Goal: Task Accomplishment & Management: Use online tool/utility

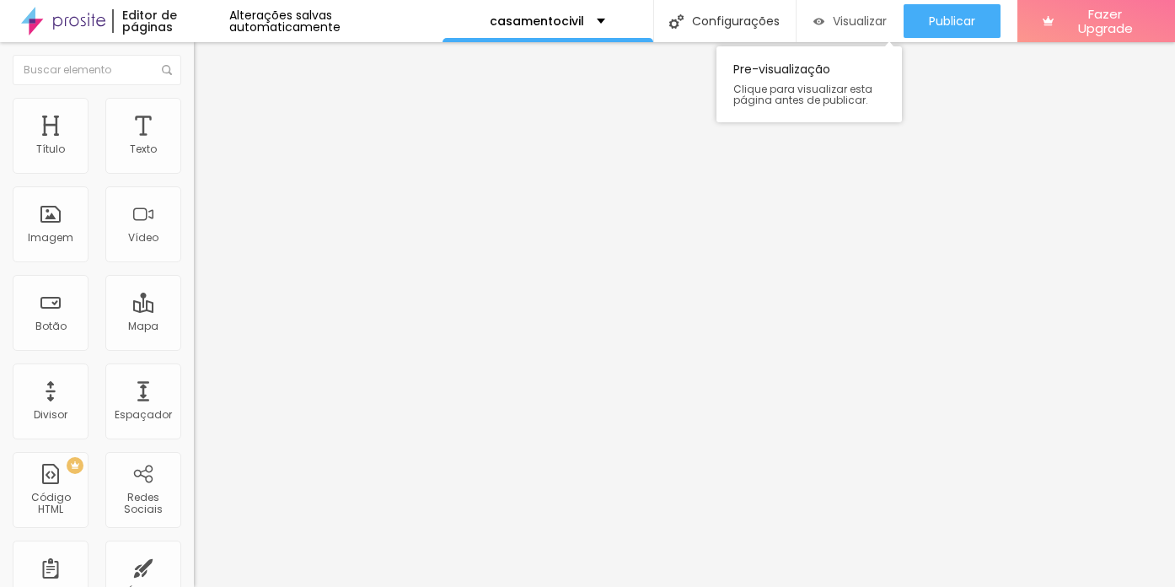
click at [836, 21] on span "Visualizar" at bounding box center [860, 20] width 54 height 13
click at [841, 21] on span "Visualizar" at bounding box center [860, 20] width 54 height 13
click at [194, 112] on li "Estilo" at bounding box center [291, 106] width 194 height 17
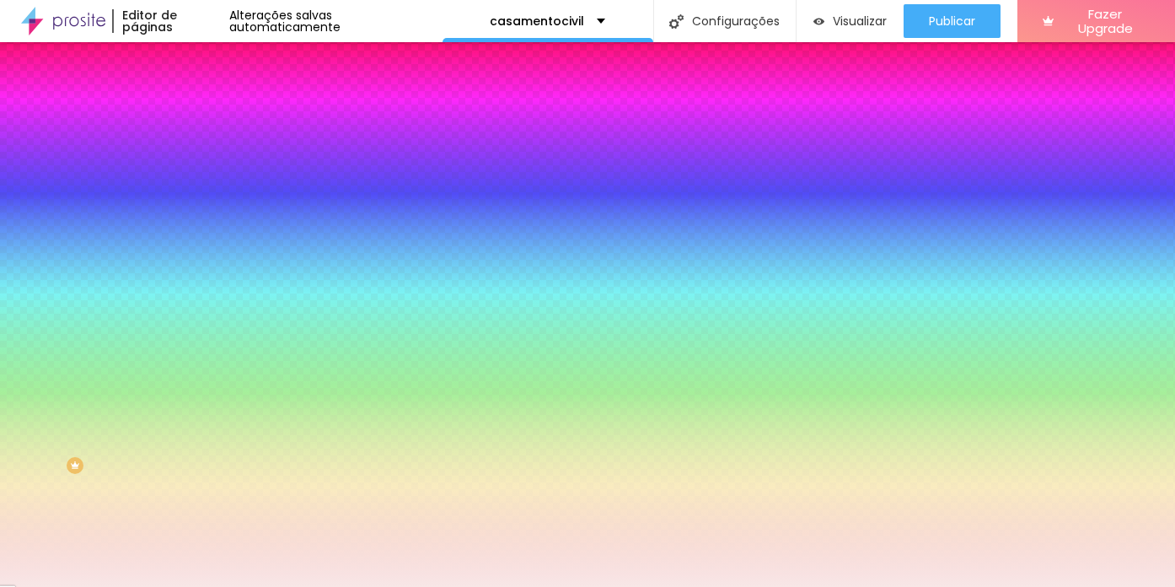
click at [202, 221] on icon "button" at bounding box center [205, 224] width 7 height 7
click at [298, 586] on div at bounding box center [587, 597] width 1175 height 0
click at [175, 428] on div at bounding box center [587, 293] width 1175 height 587
type input "#383737"
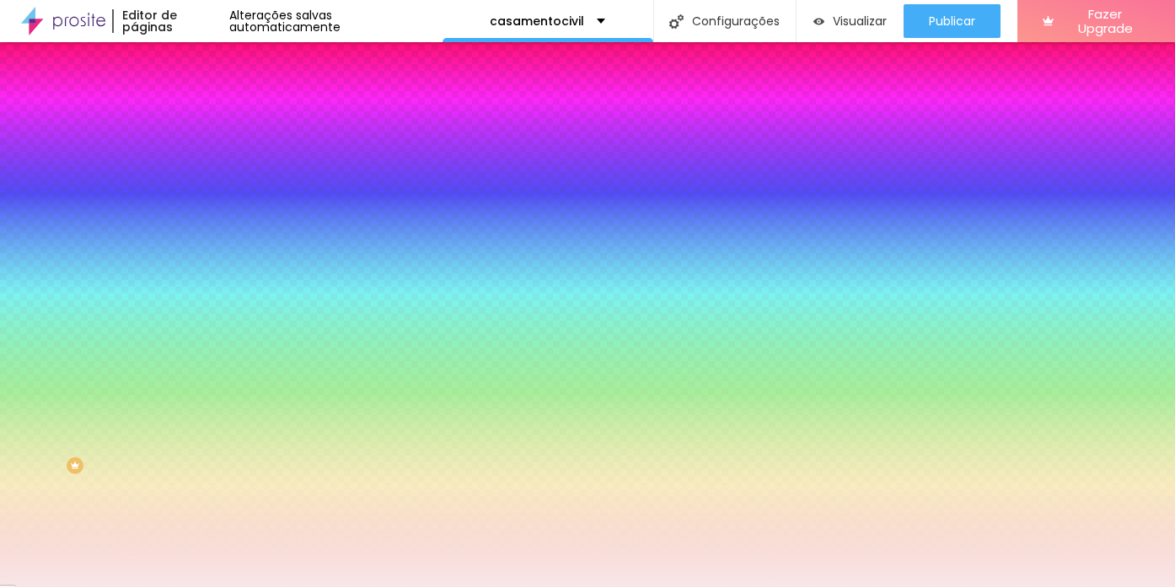
click at [24, 458] on div at bounding box center [22, 459] width 3 height 3
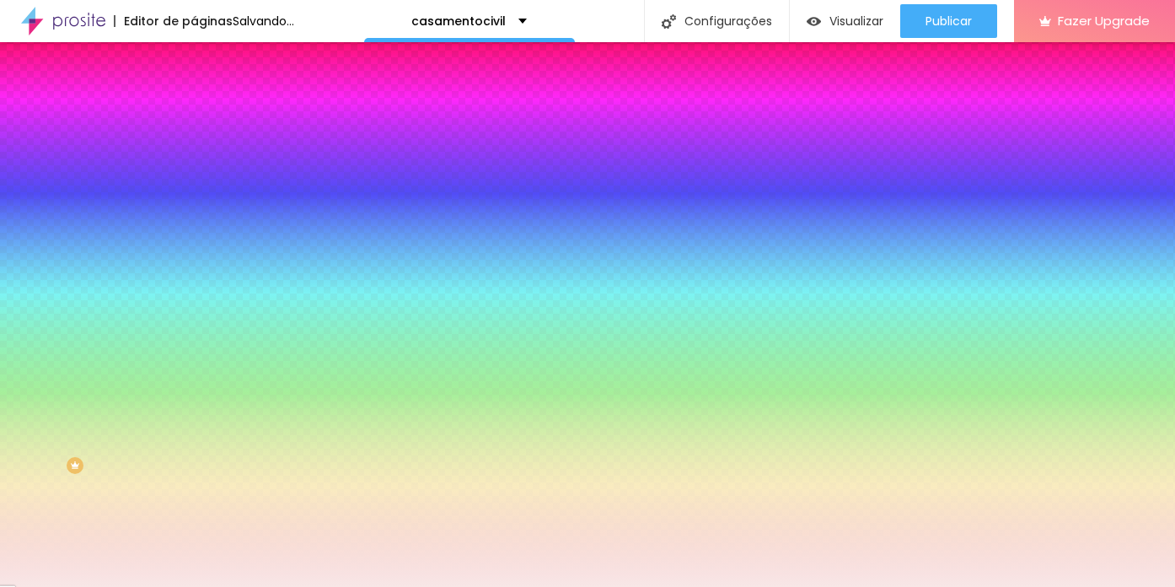
click at [388, 586] on div at bounding box center [587, 587] width 1175 height 0
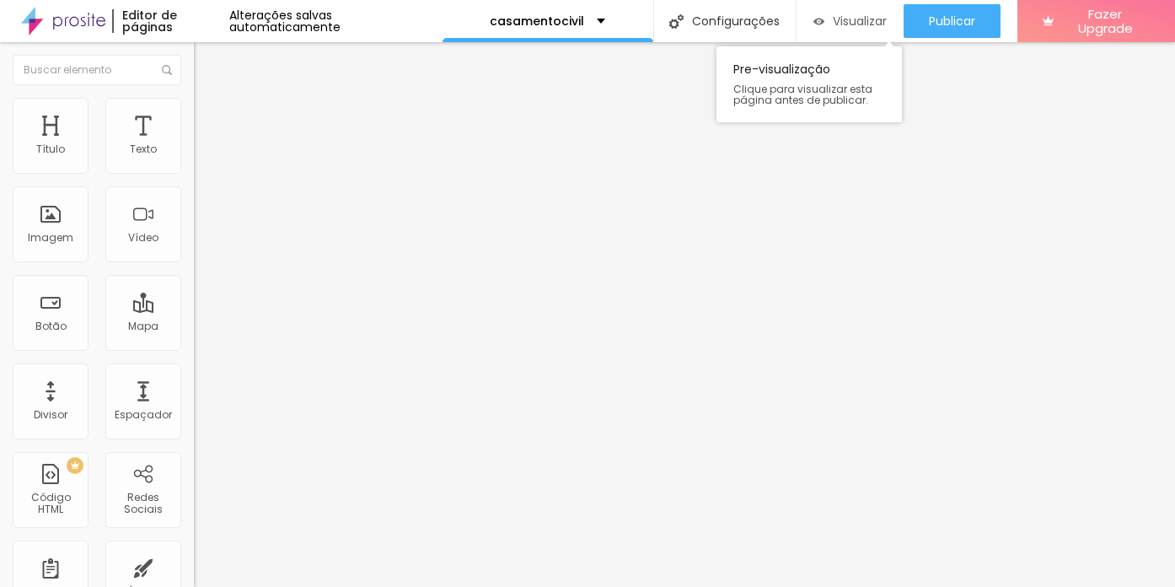
click at [857, 16] on span "Visualizar" at bounding box center [860, 20] width 54 height 13
click at [194, 111] on li "Estilo" at bounding box center [291, 106] width 194 height 17
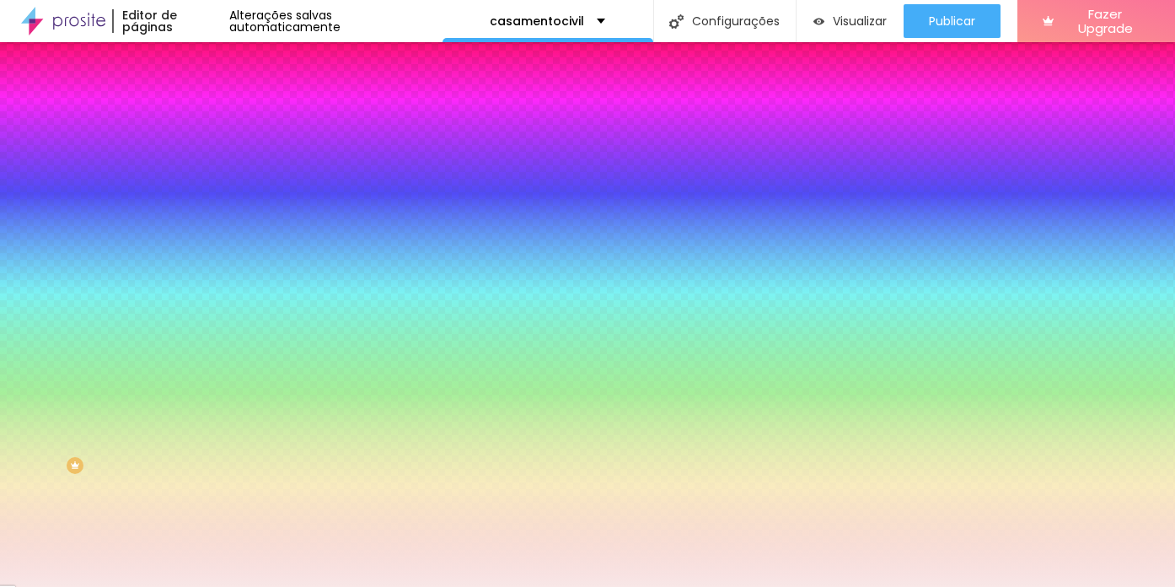
click at [194, 217] on button "button" at bounding box center [206, 226] width 24 height 18
type input "20"
type input "21"
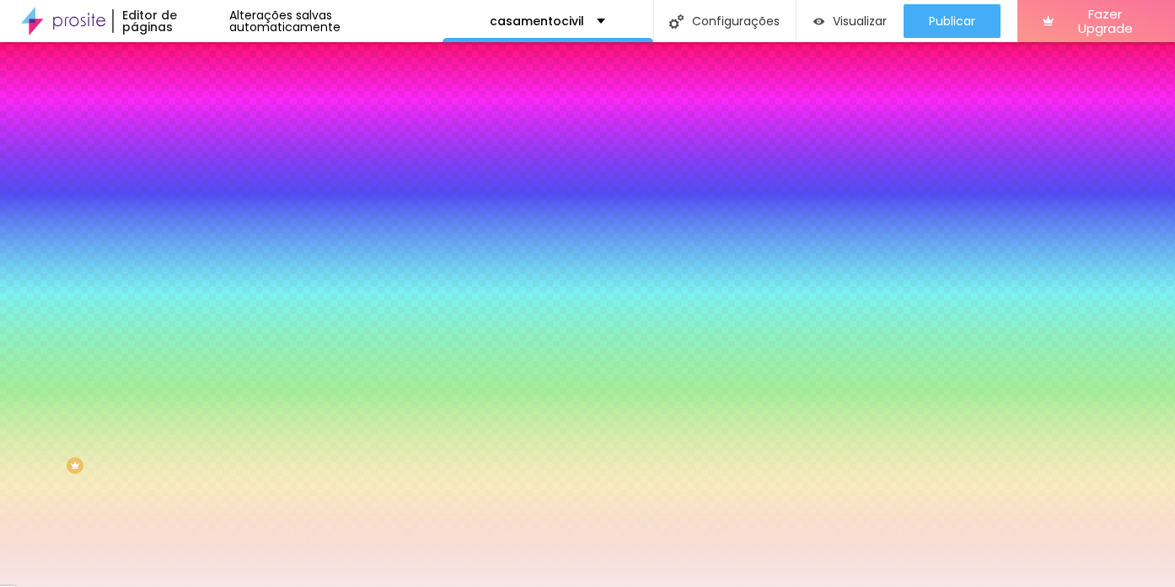
type input "22"
type input "23"
type input "21"
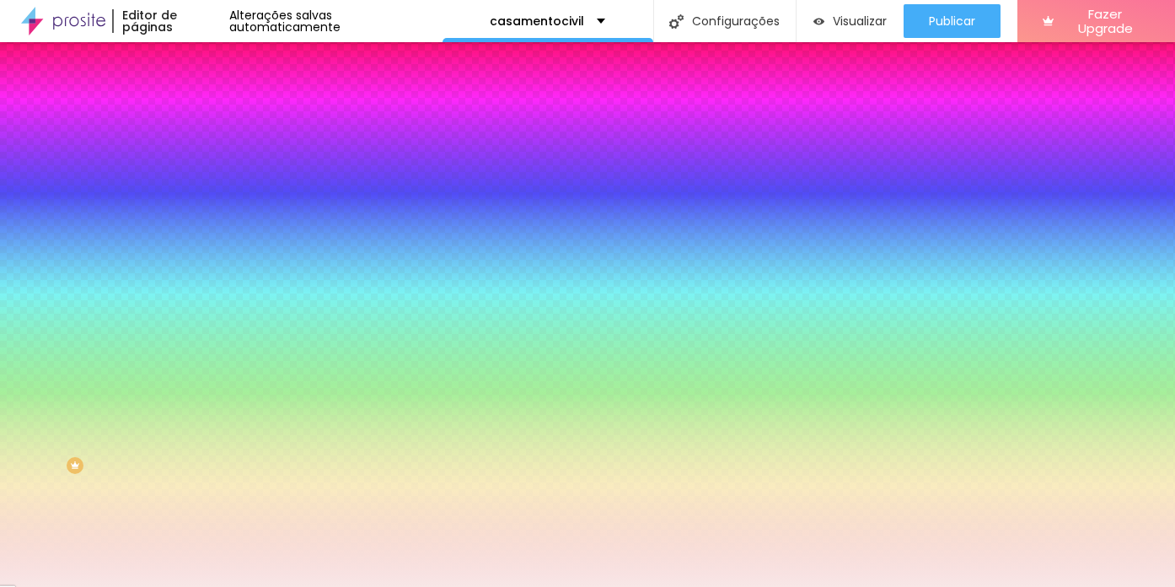
type input "21"
type input "20"
type input "16"
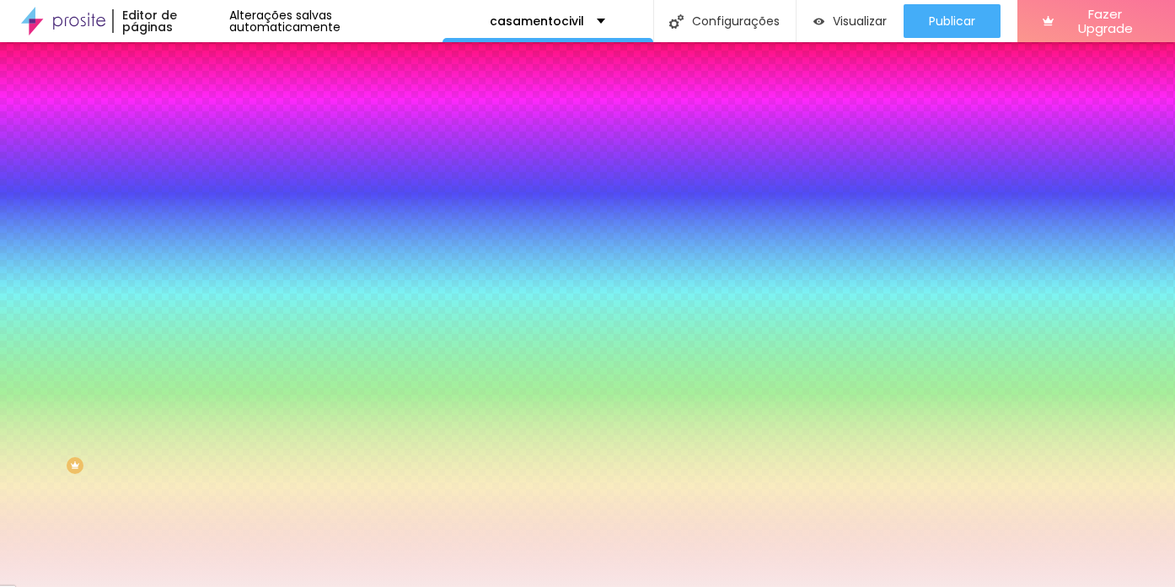
type input "14"
type input "13"
type input "12"
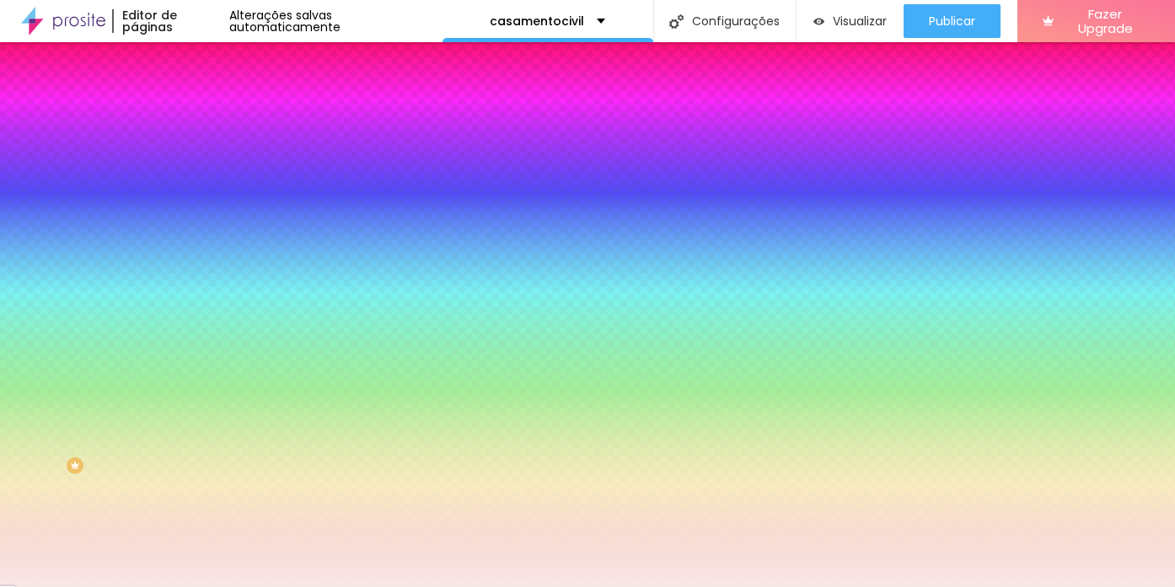
type input "12"
type input "10"
type input "9"
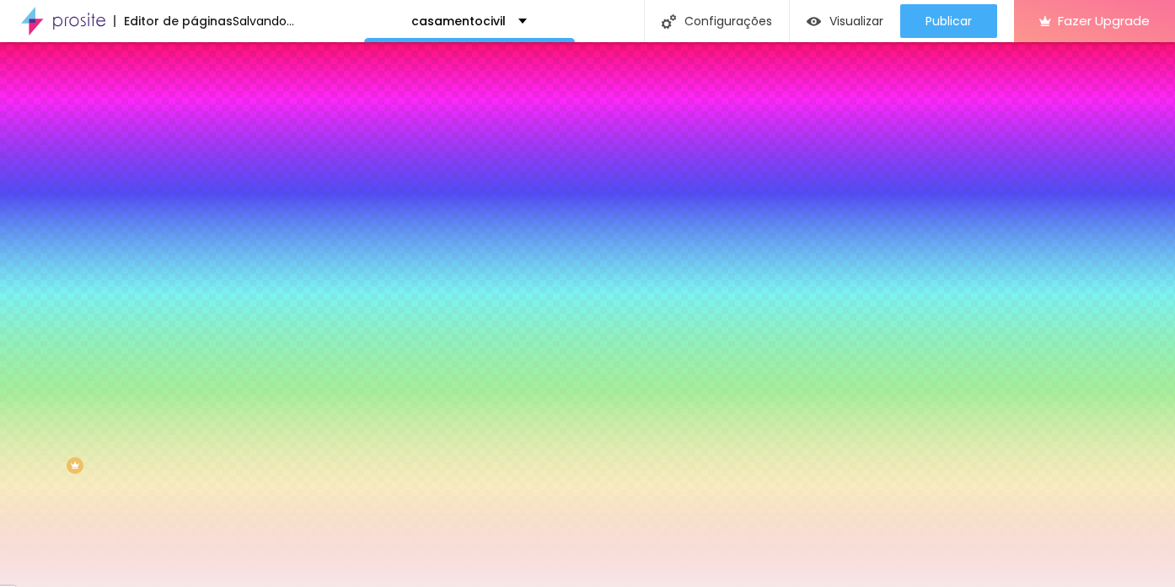
type input "8"
type input "7"
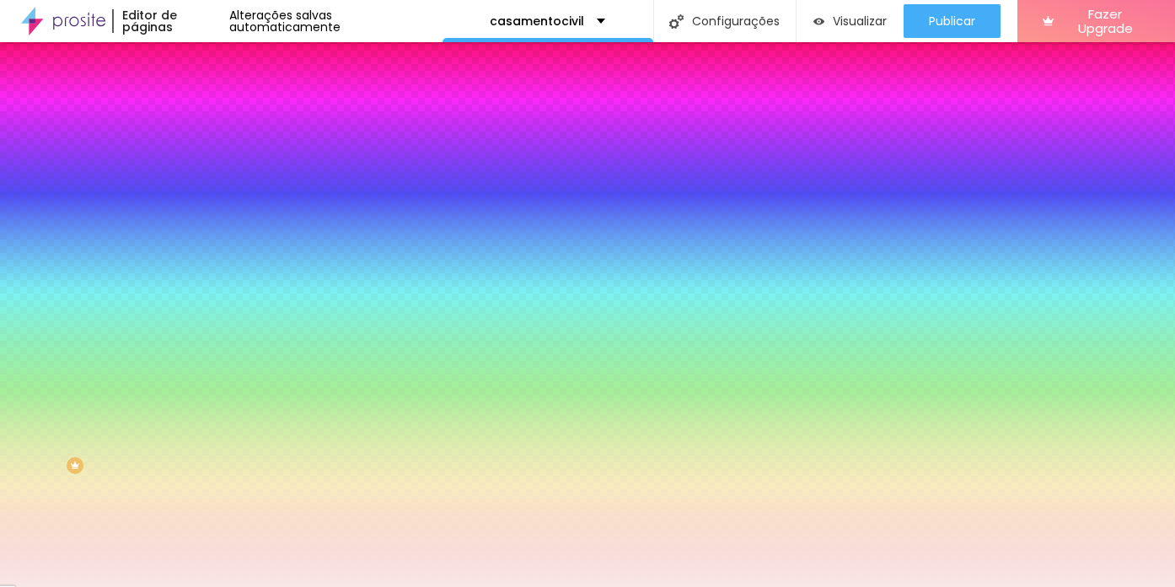
type input "9"
type input "5"
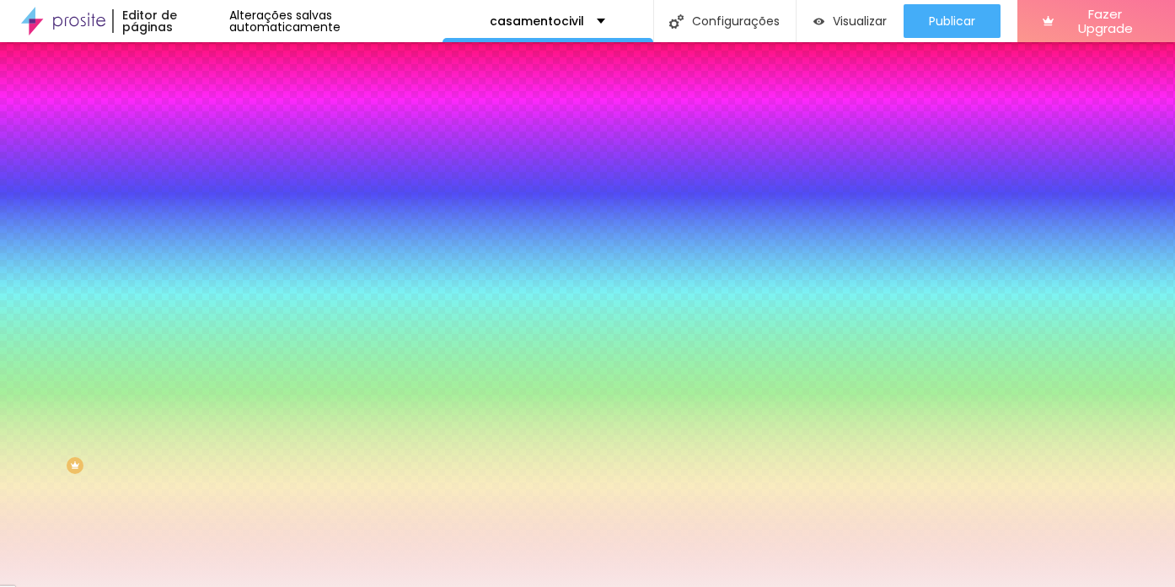
type input "8"
type input "7"
type input "9"
type input "8"
type input "10"
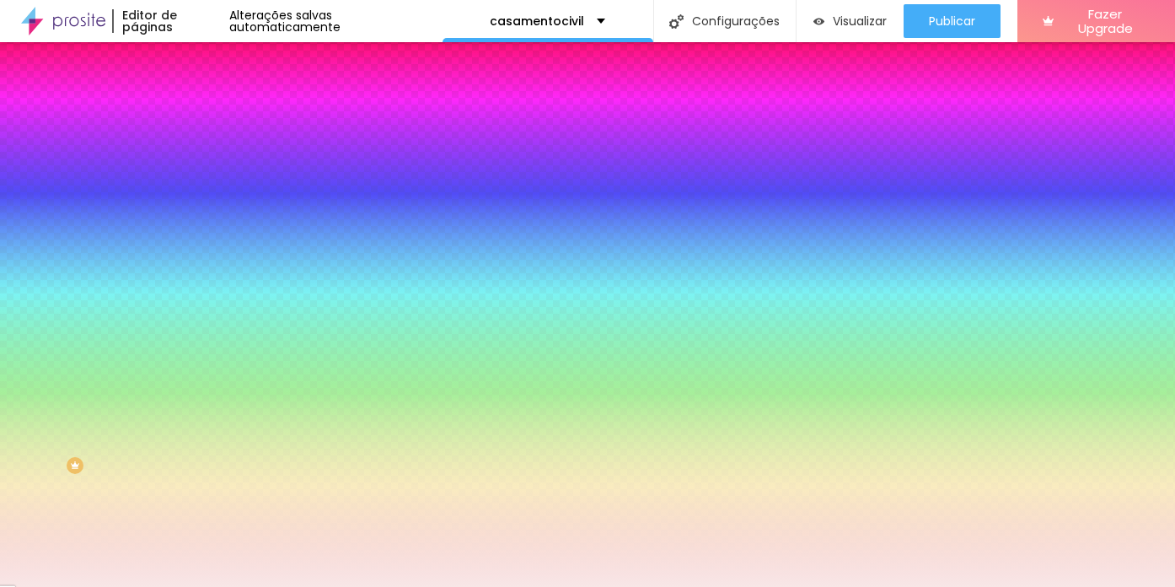
type input "9"
type input "11"
type input "10"
type input "8"
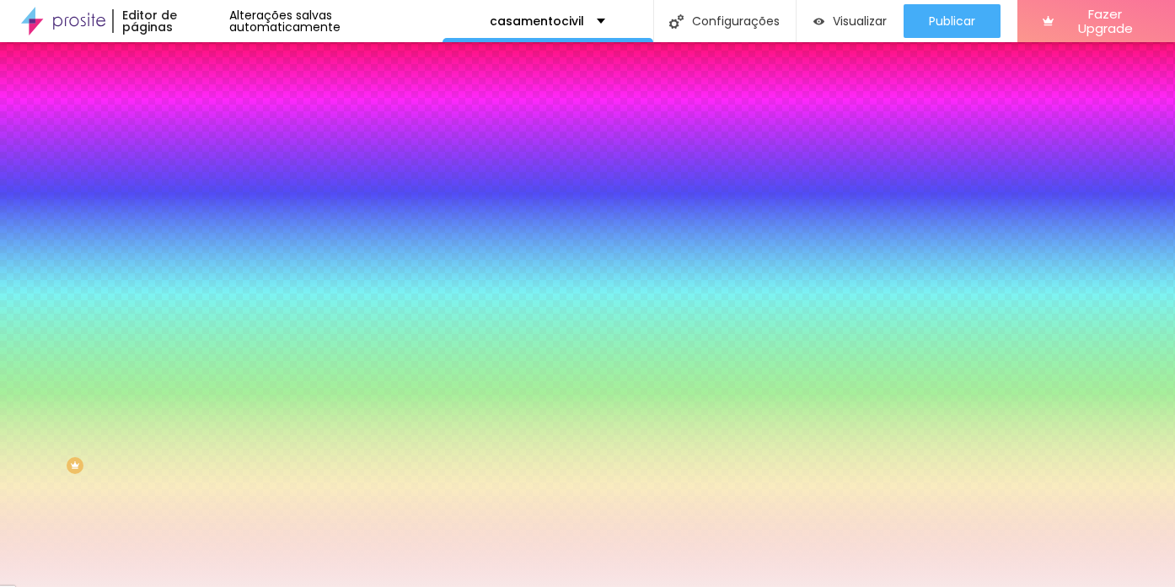
type input "8"
type input "7"
type input "5"
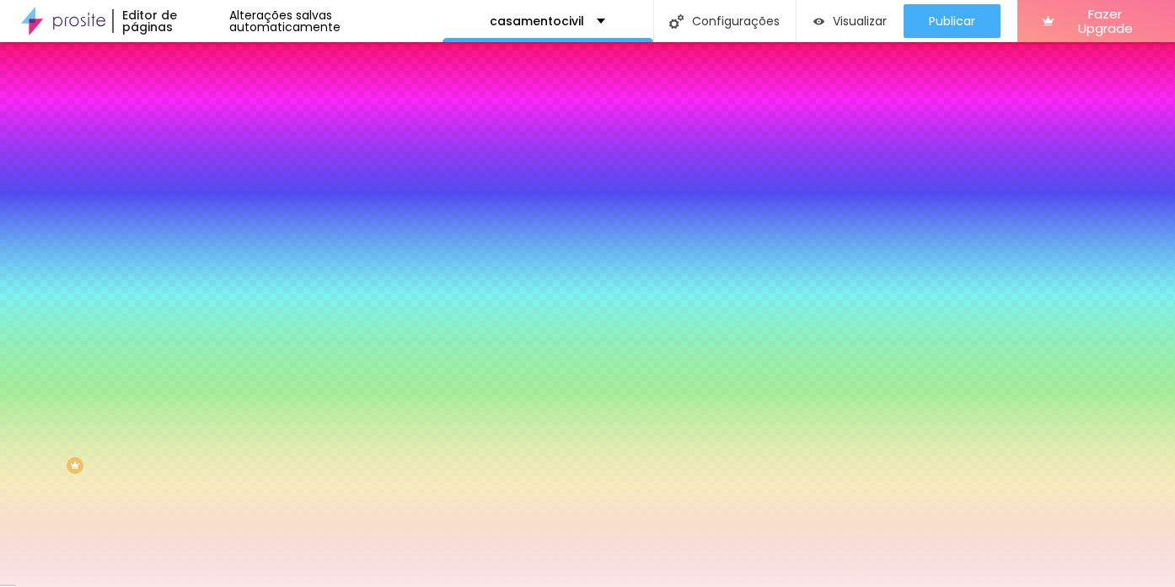
type input "4"
type input "3"
type input "2"
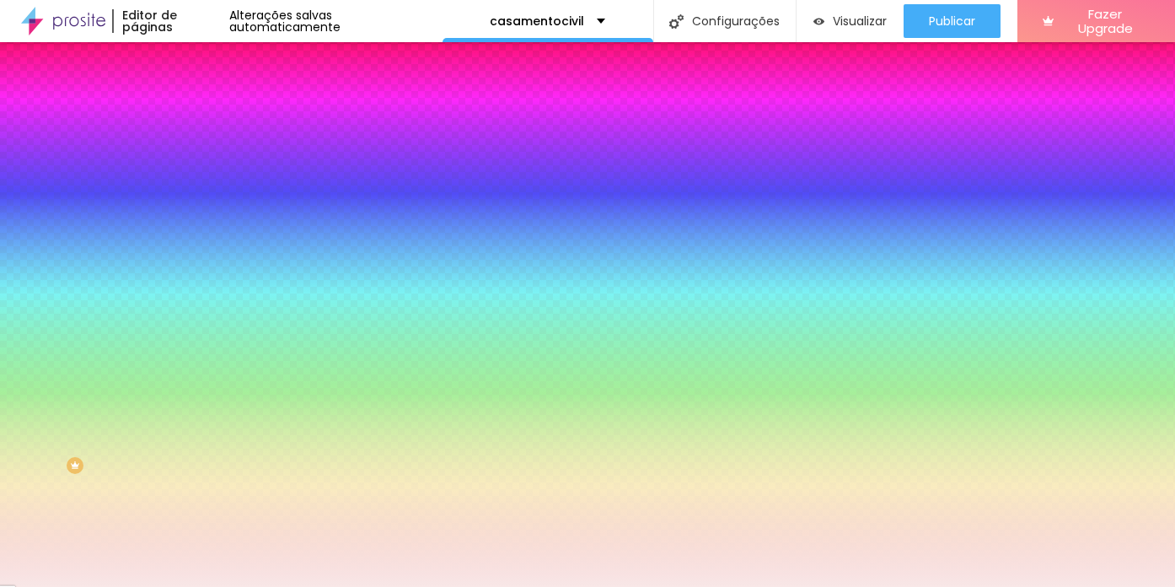
type input "2"
type input "0"
type input "1"
type input "-1"
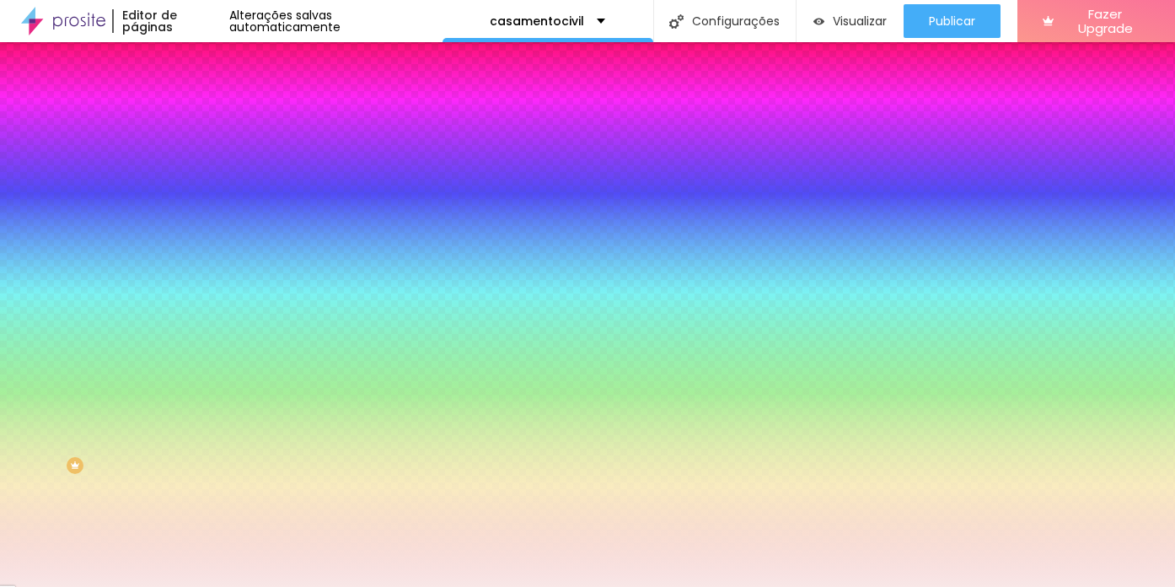
type input "-2"
type input "-3"
type input "-4"
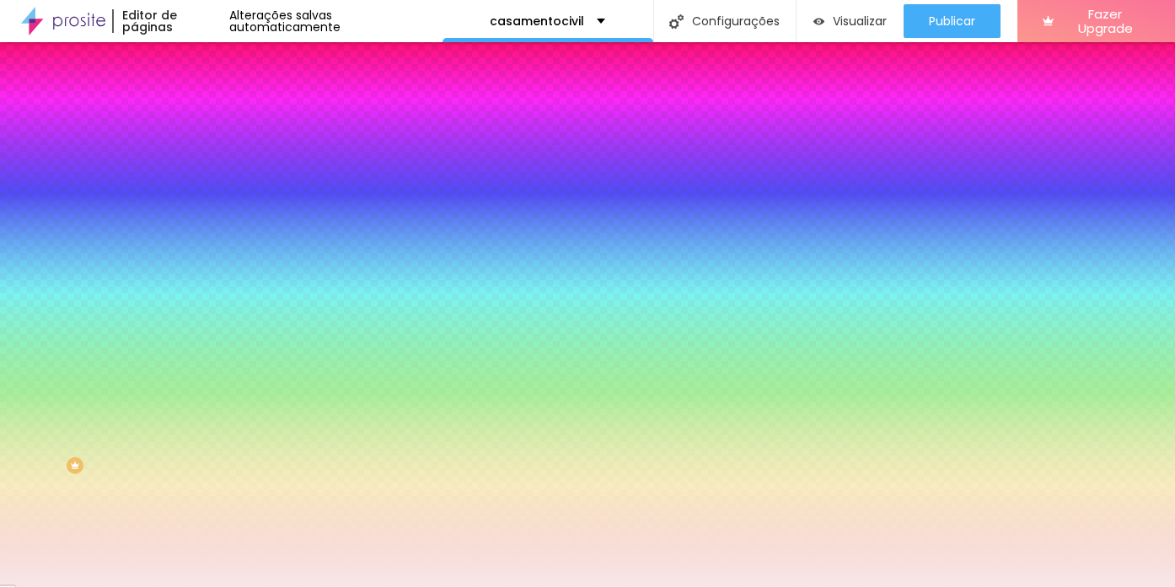
type input "-5"
type input "-6"
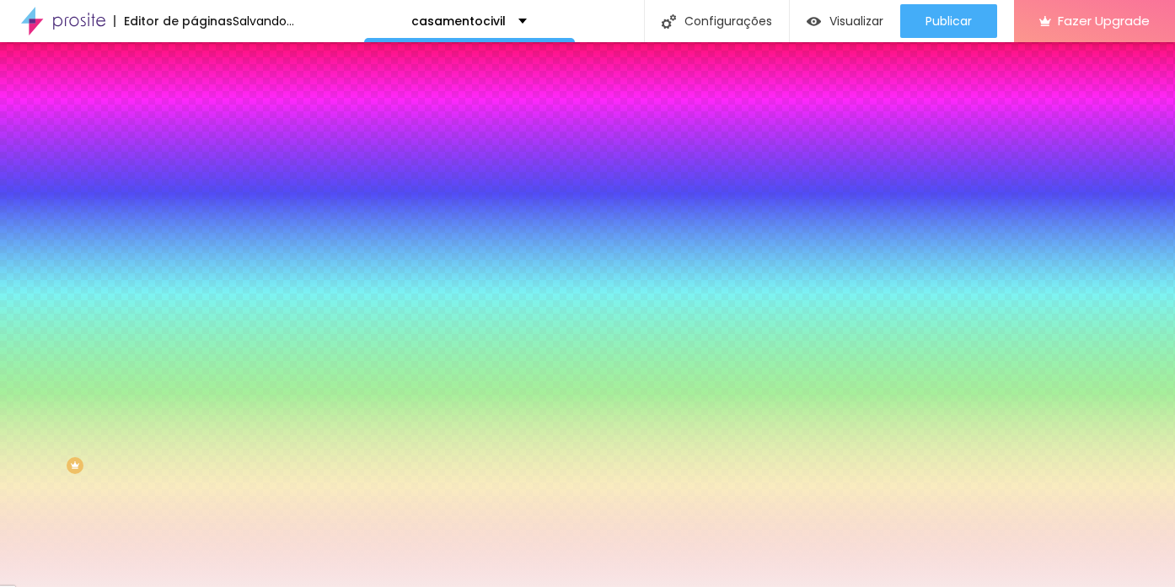
type input "-6"
type input "-7"
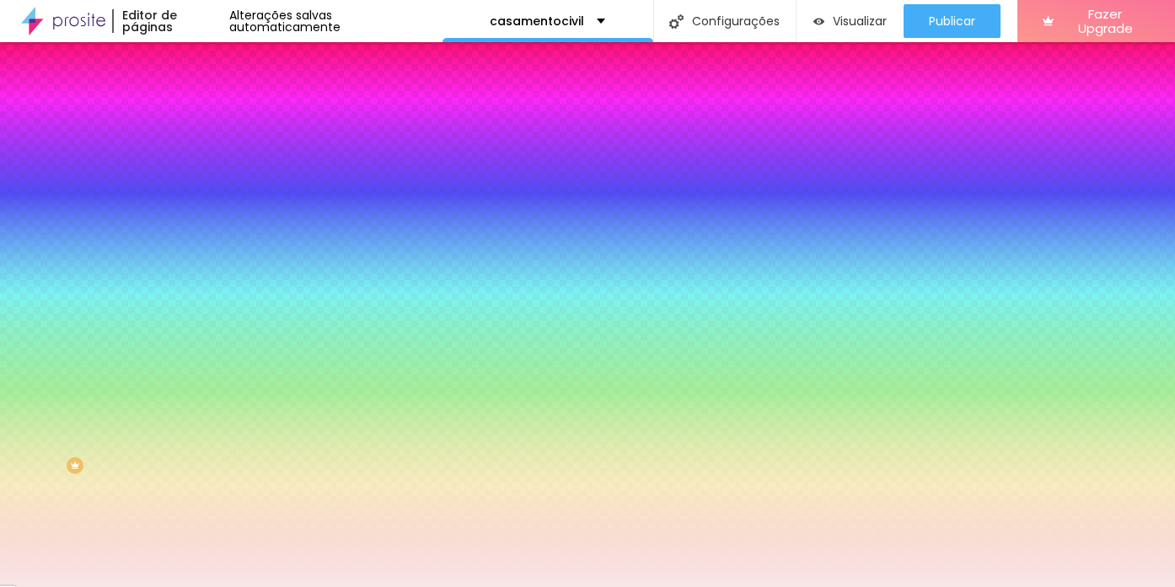
type input "-4"
type input "-6"
type input "-2"
type input "-5"
type input "3"
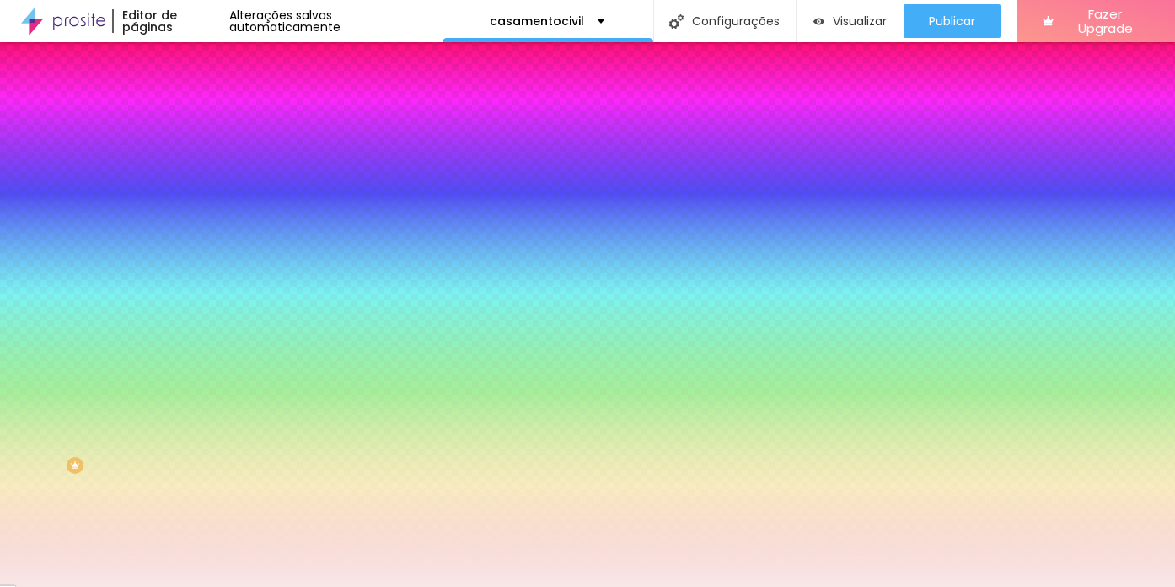
type input "-6"
type input "4"
type input "-7"
type input "6"
type input "-8"
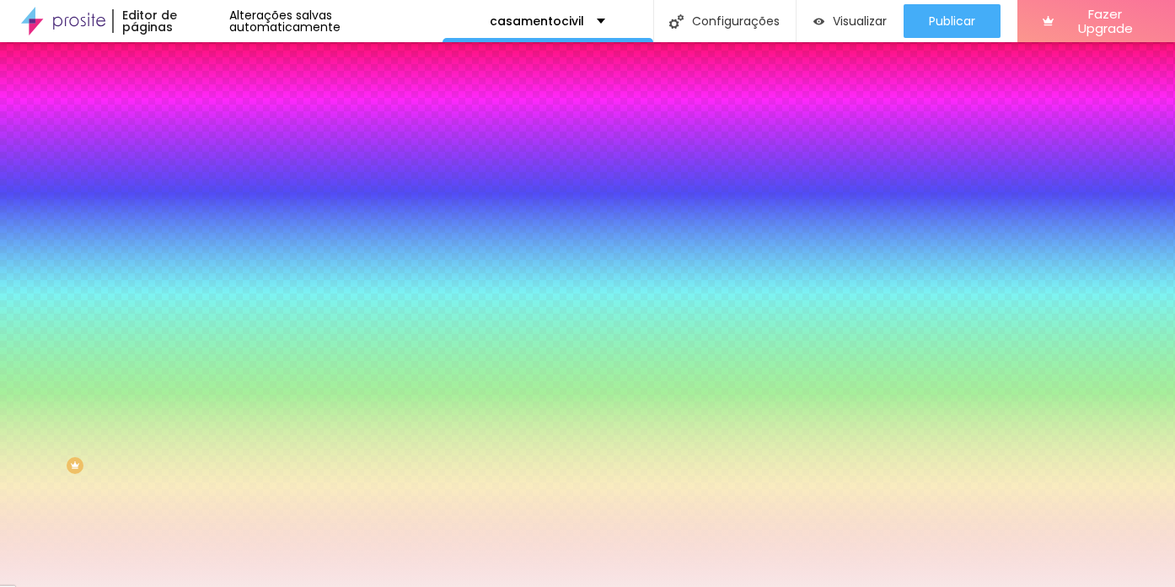
type input "7"
type input "-7"
type input "6"
type input "-6"
type input "4"
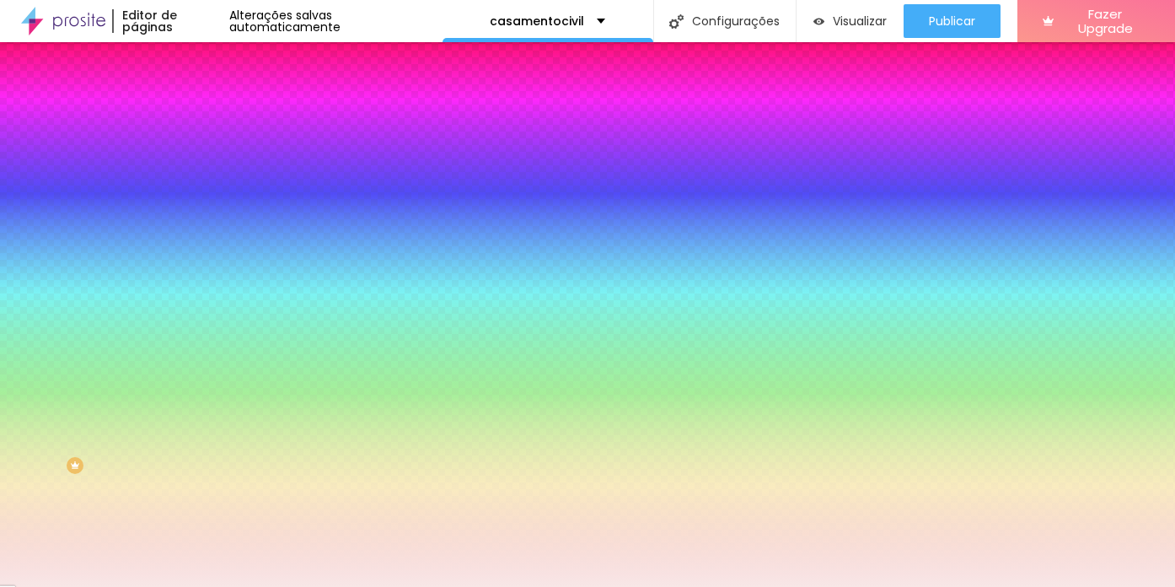
type input "-4"
type input "2"
type input "-3"
type input "1"
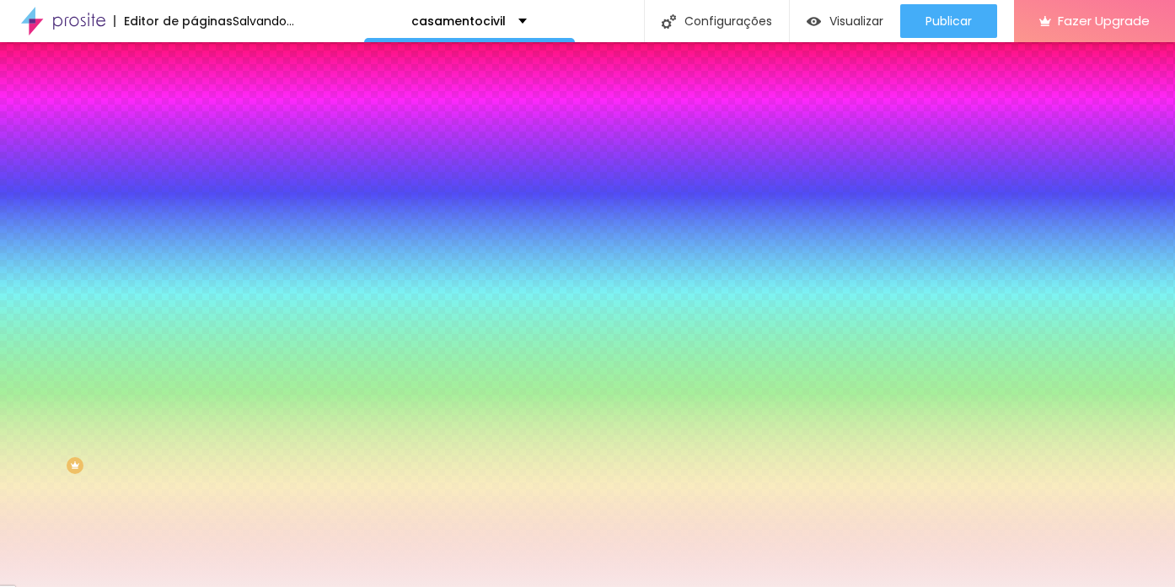
type input "2"
type input "0"
type input "5"
type input "-1"
type input "7"
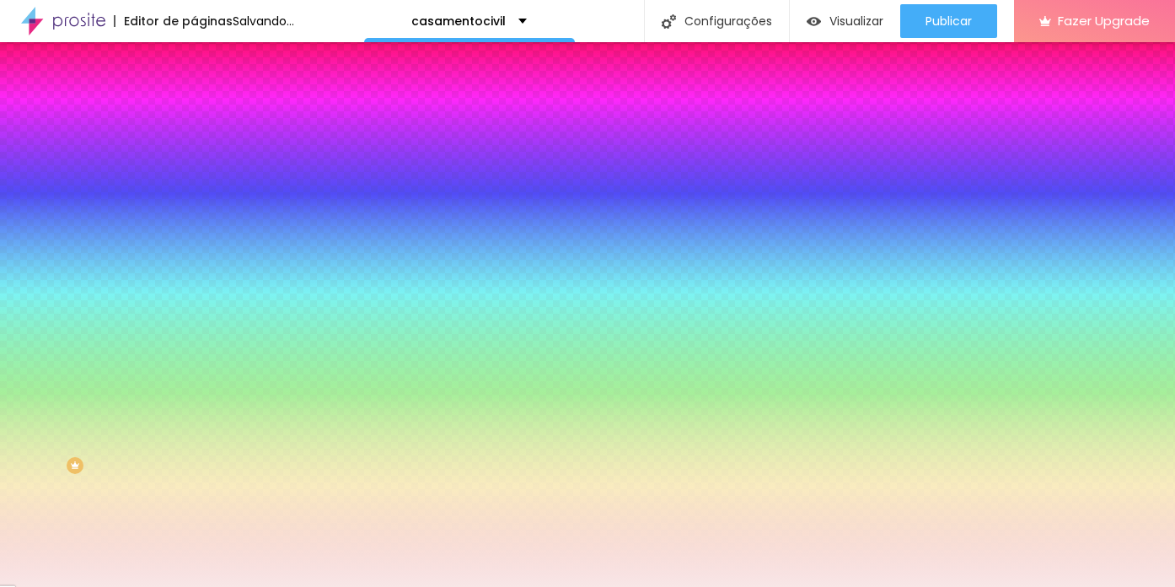
type input "-3"
type input "9"
type input "-4"
type input "11"
type input "-5"
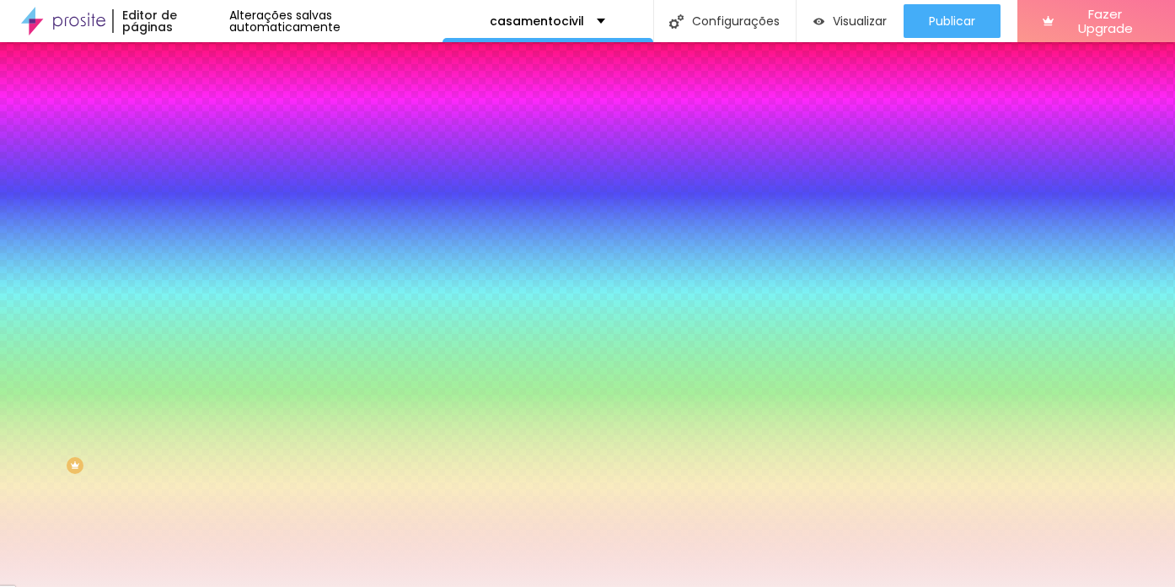
type input "12"
type input "-9"
type input "11"
type input "-10"
type input "10"
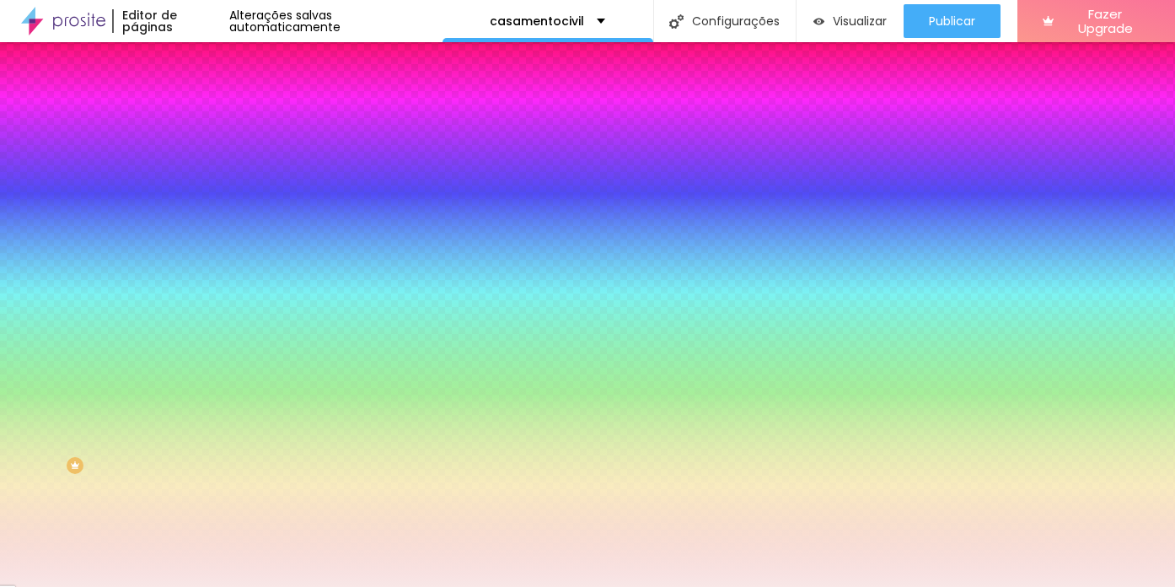
type input "-11"
type input "9"
type input "-12"
type input "7"
type input "-11"
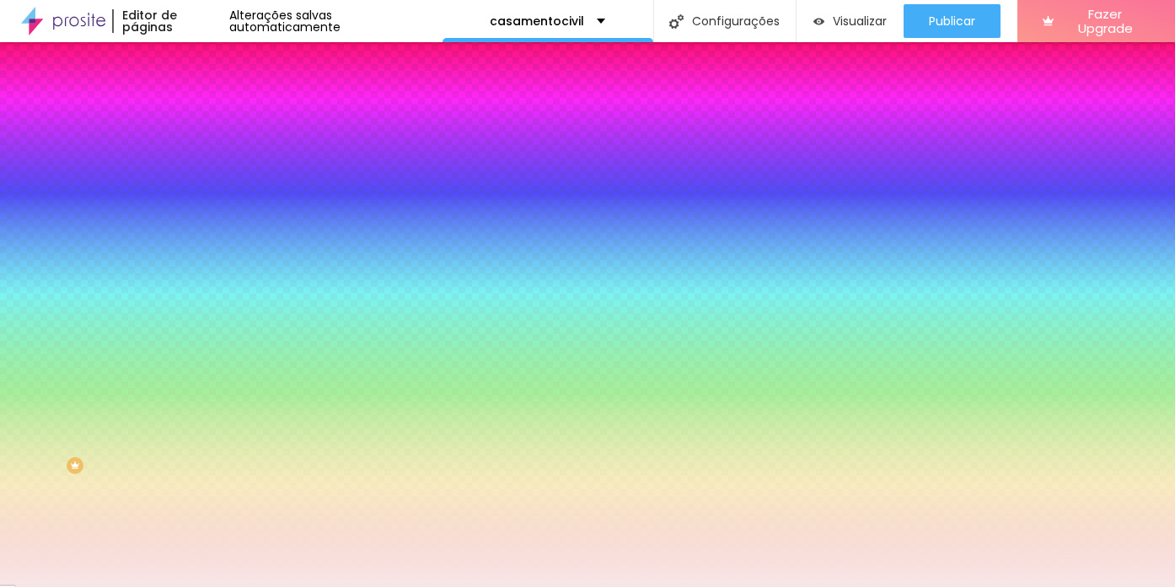
type input "3"
type input "-10"
type input "2"
type input "-8"
type input "3"
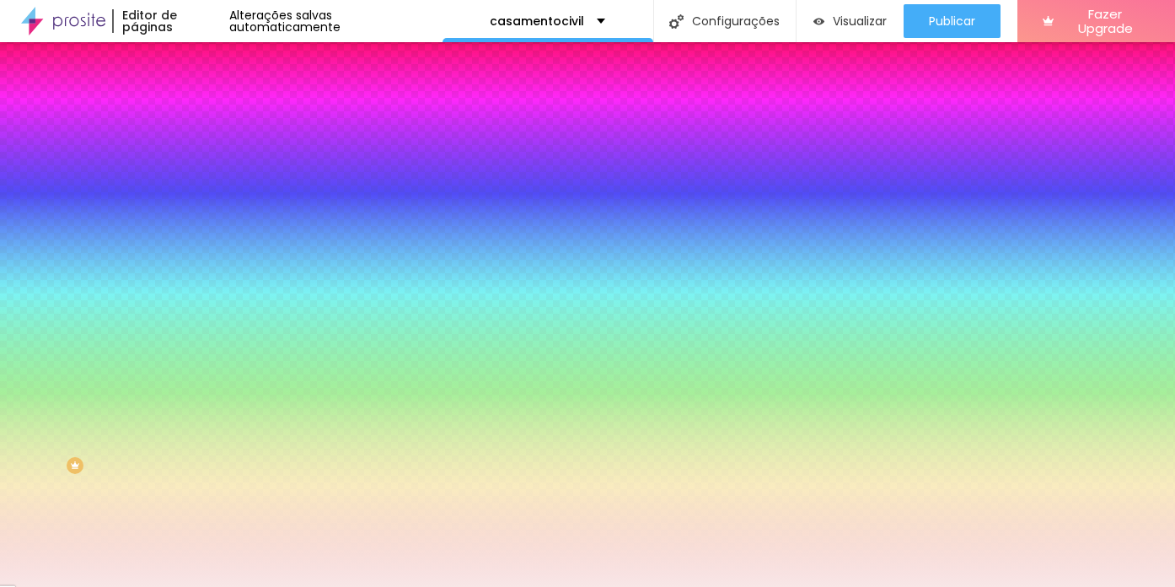
type input "-7"
type input "4"
type input "-6"
type input "3"
type input "-4"
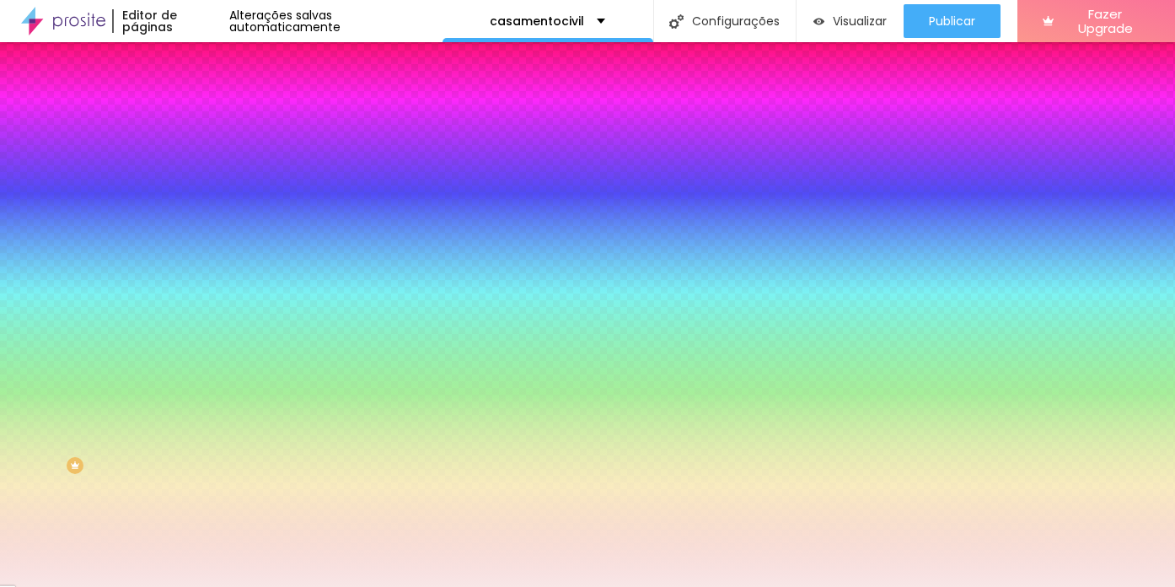
type input "2"
type input "-3"
type input "1"
type input "-1"
type input "0"
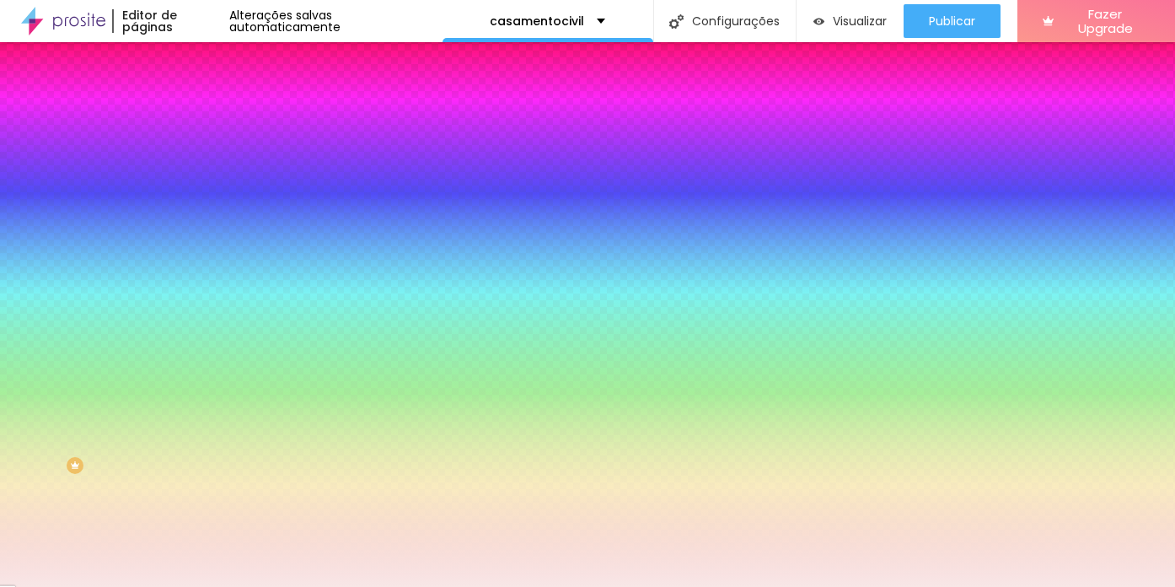
type input "0"
type input "12"
type input "13"
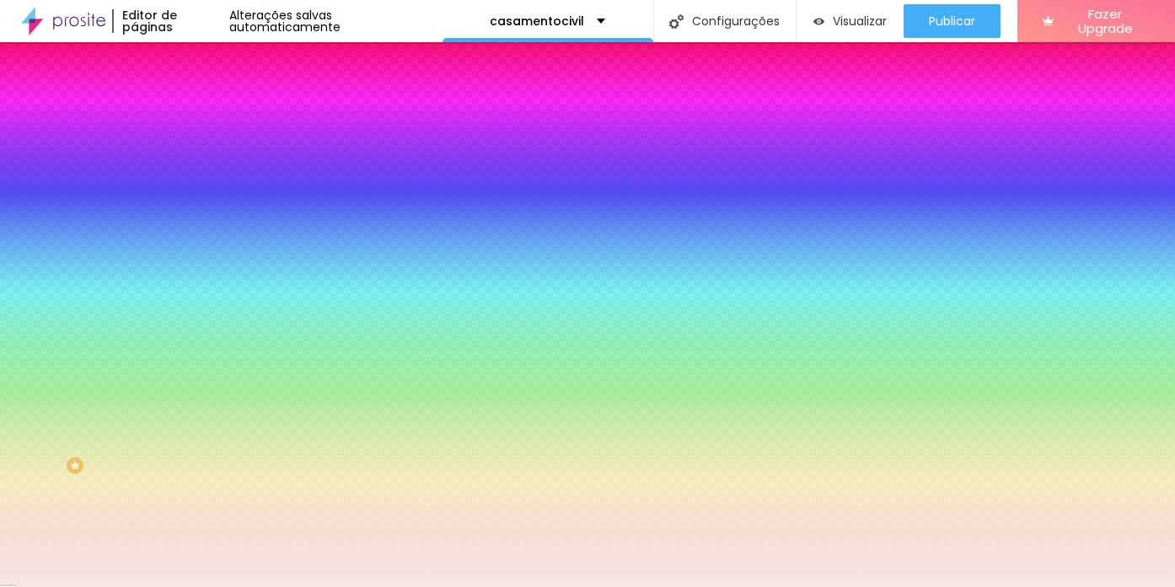
type input "14"
type input "15"
type input "17"
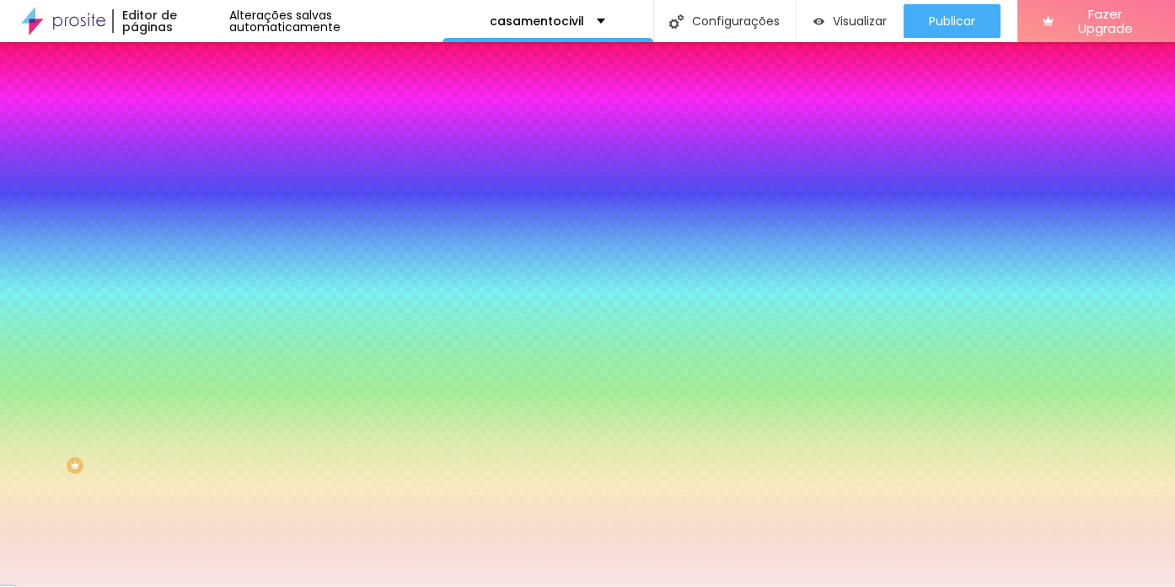
type input "17"
type input "18"
type input "19"
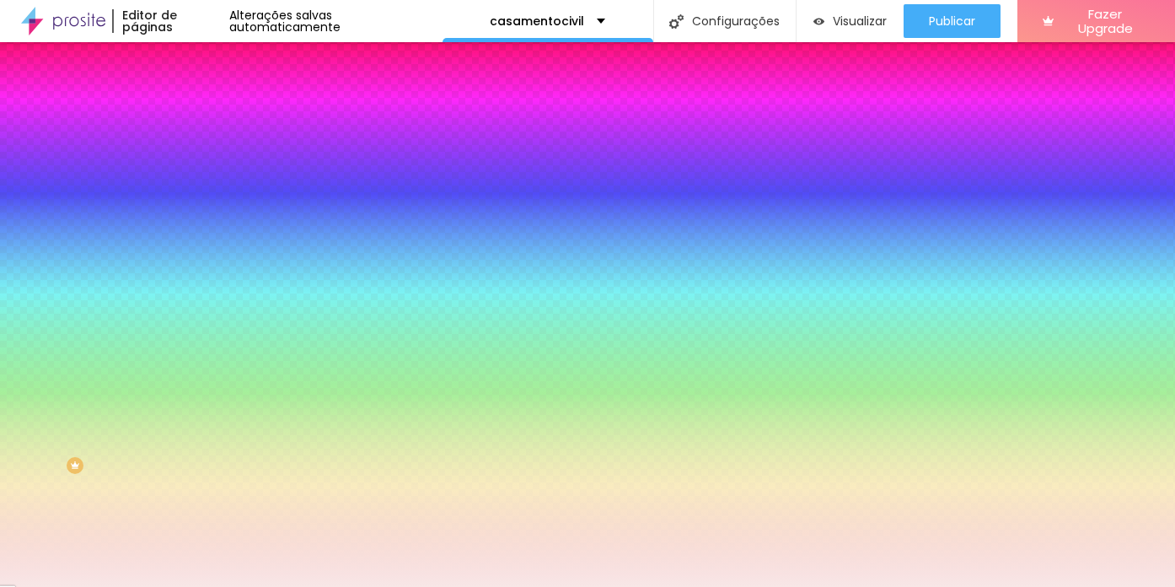
type input "20"
type input "21"
type input "22"
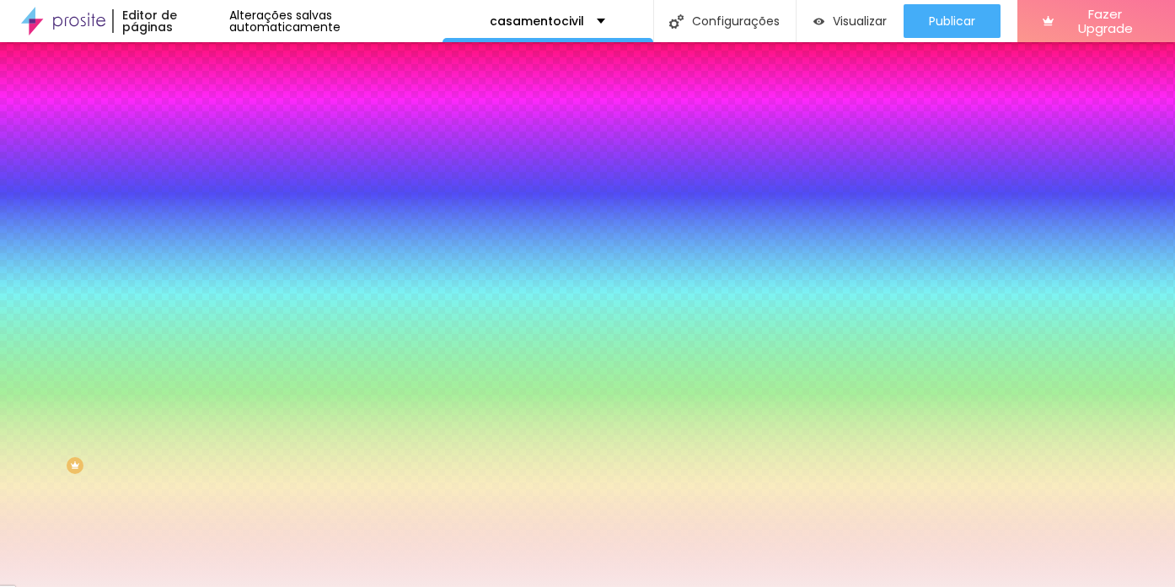
type input "22"
type input "23"
type input "24"
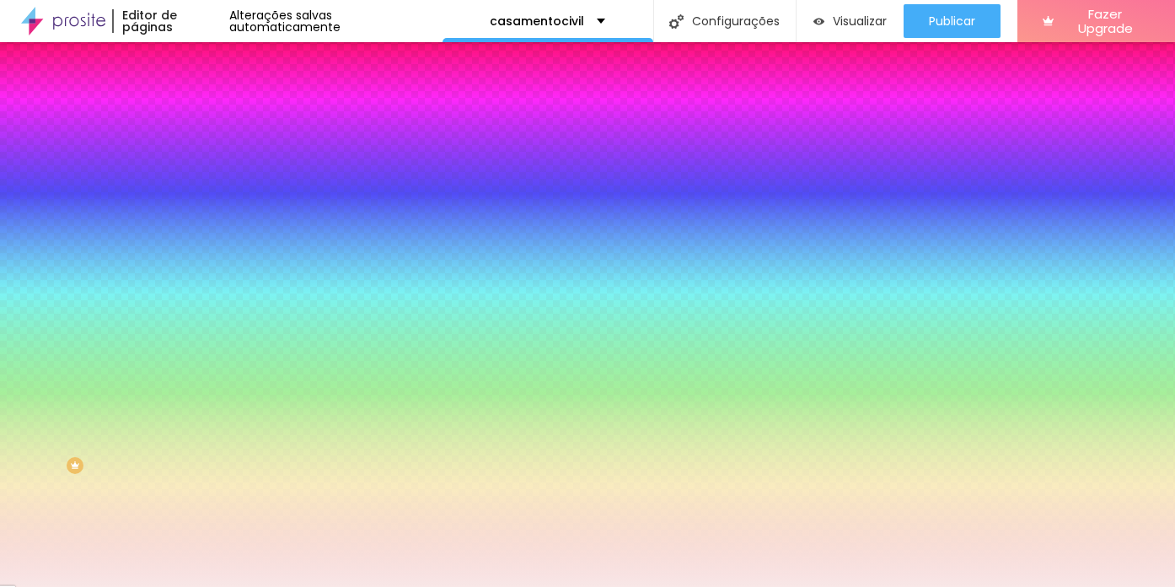
type input "25"
type input "31"
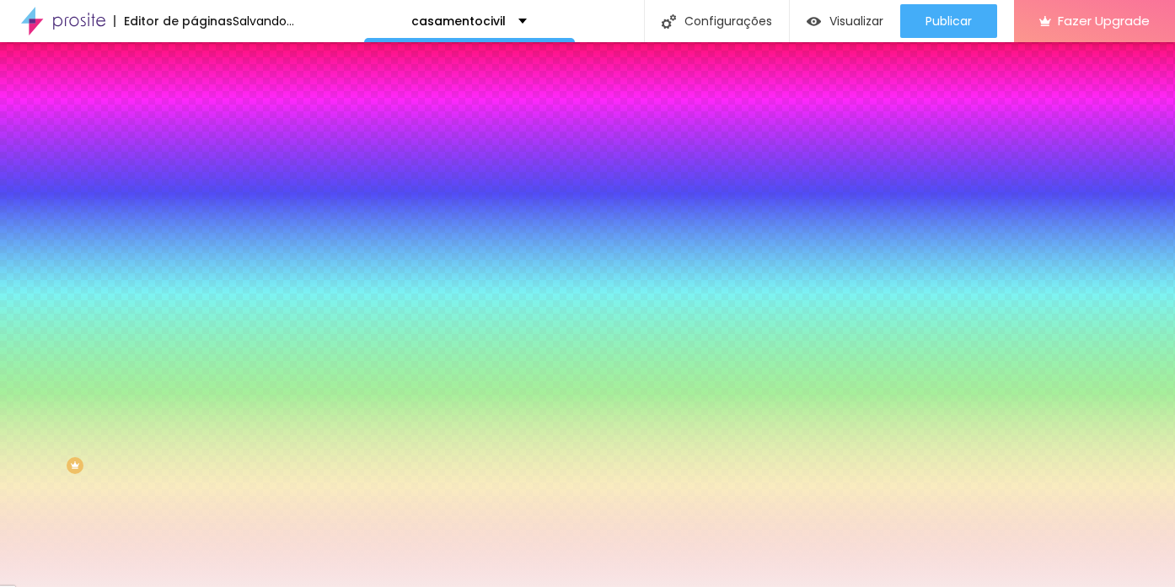
type input "36"
type input "37"
type input "39"
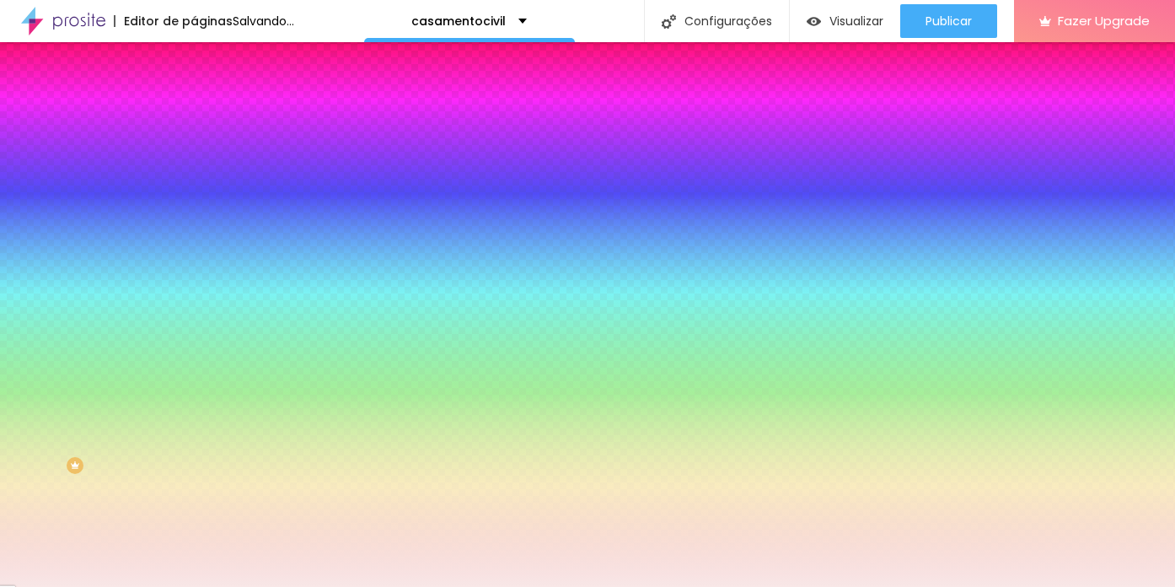
type input "39"
type input "40"
type input "41"
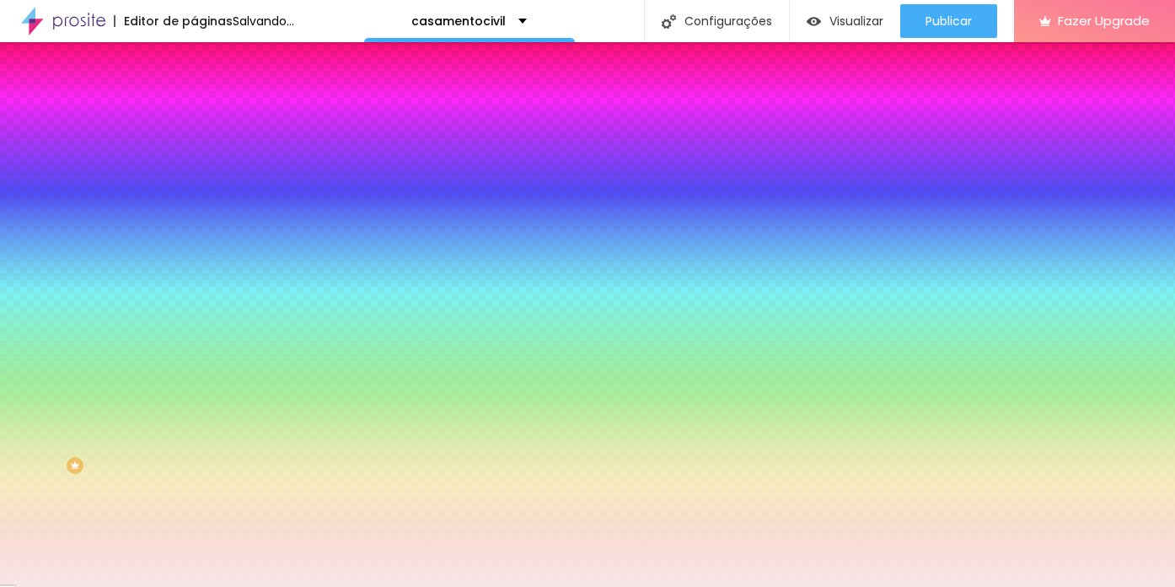
type input "44"
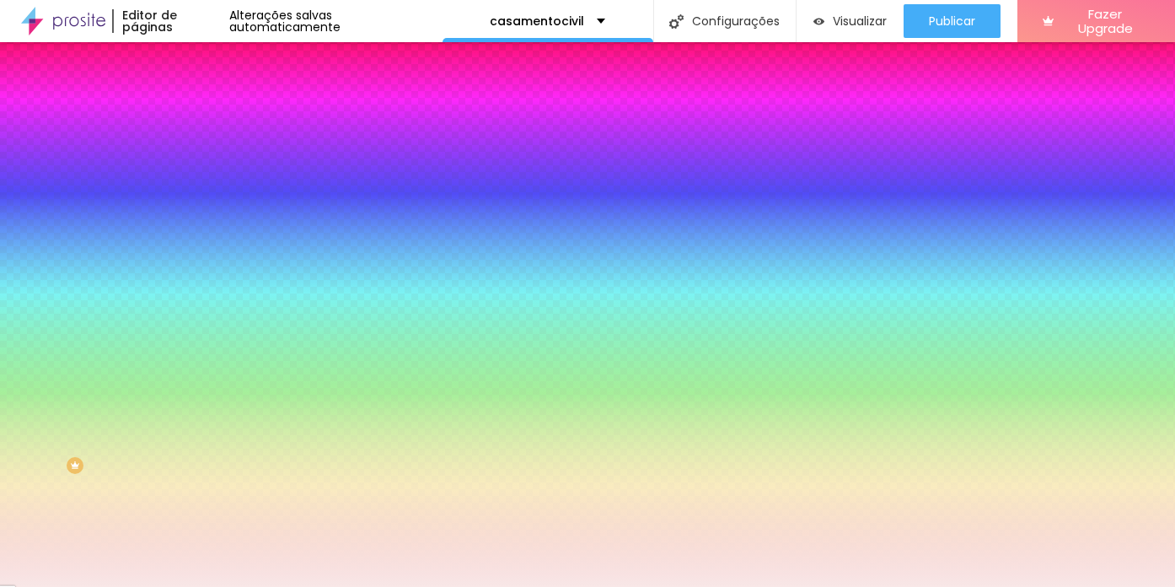
type input "47"
type input "50"
type input "53"
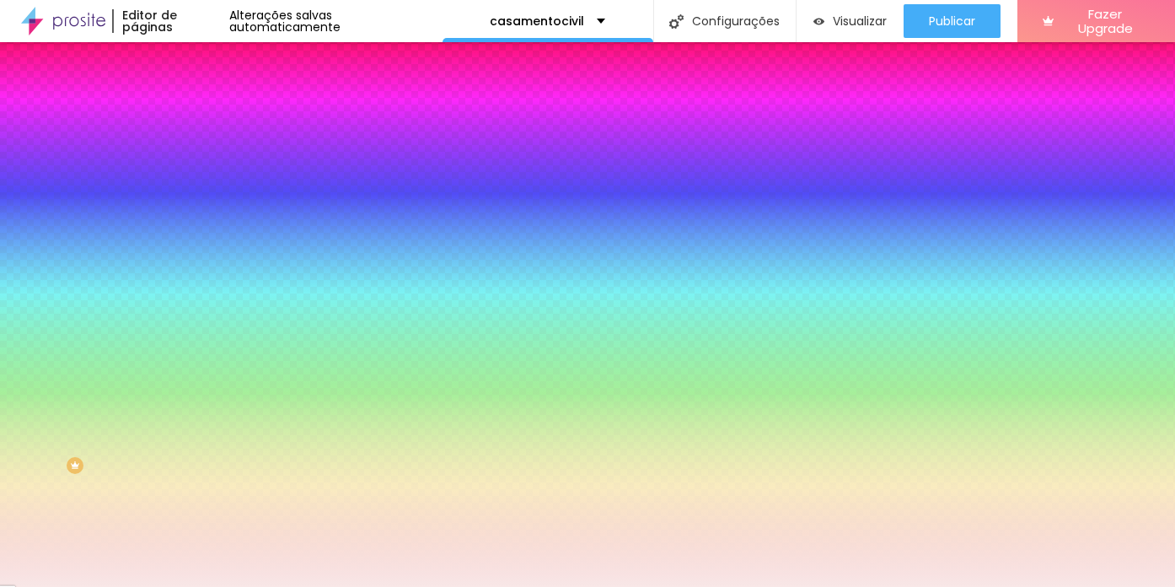
type input "53"
type input "55"
type input "63"
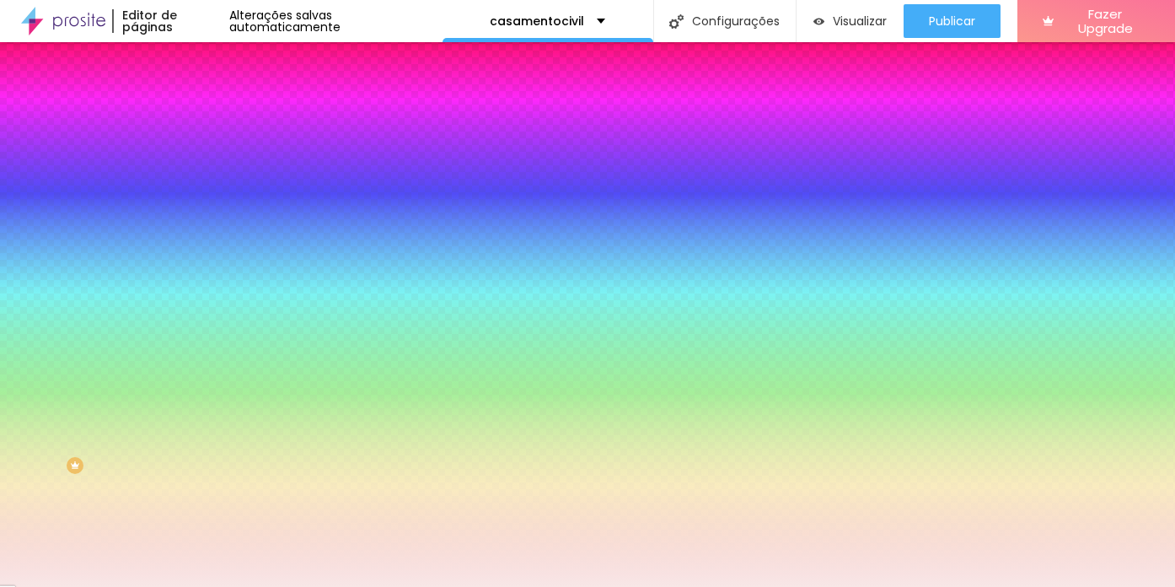
type input "60"
type input "59"
type input "58"
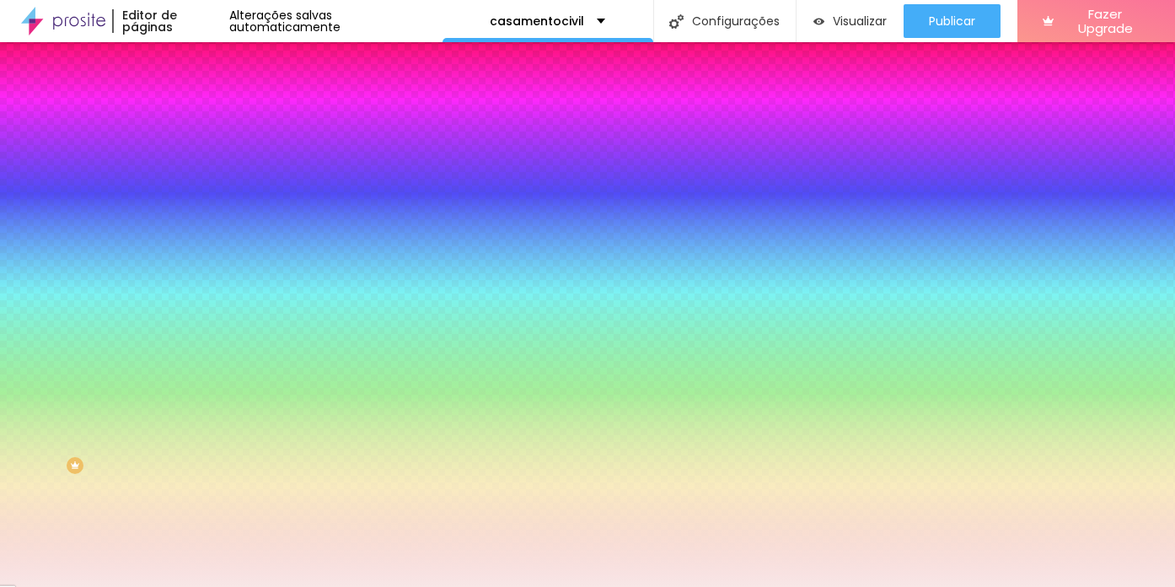
type input "58"
type input "56"
type input "54"
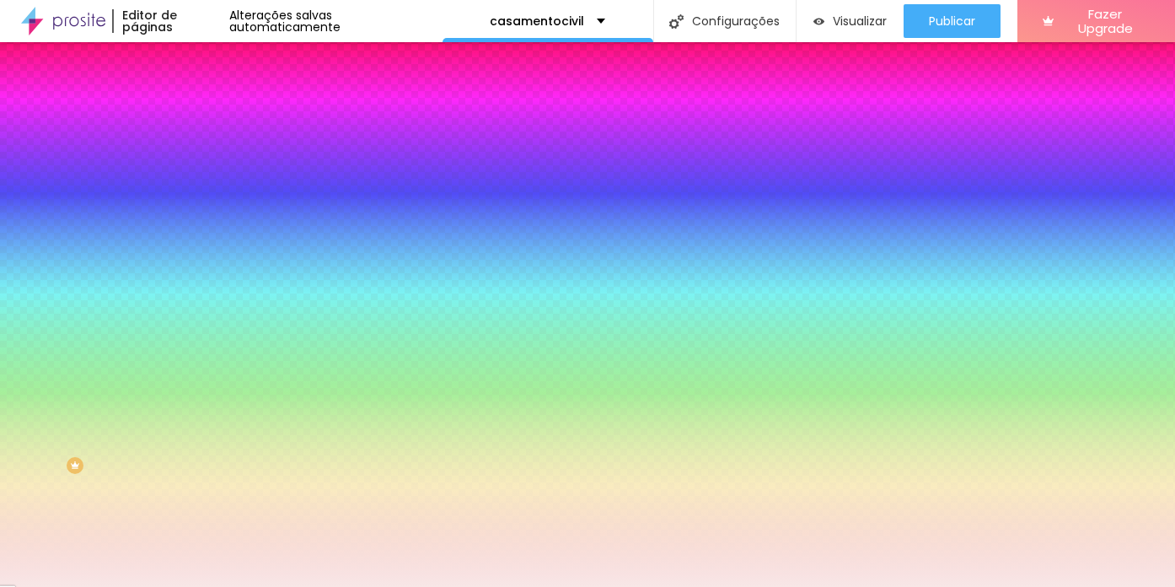
type input "51"
type input "48"
type input "47"
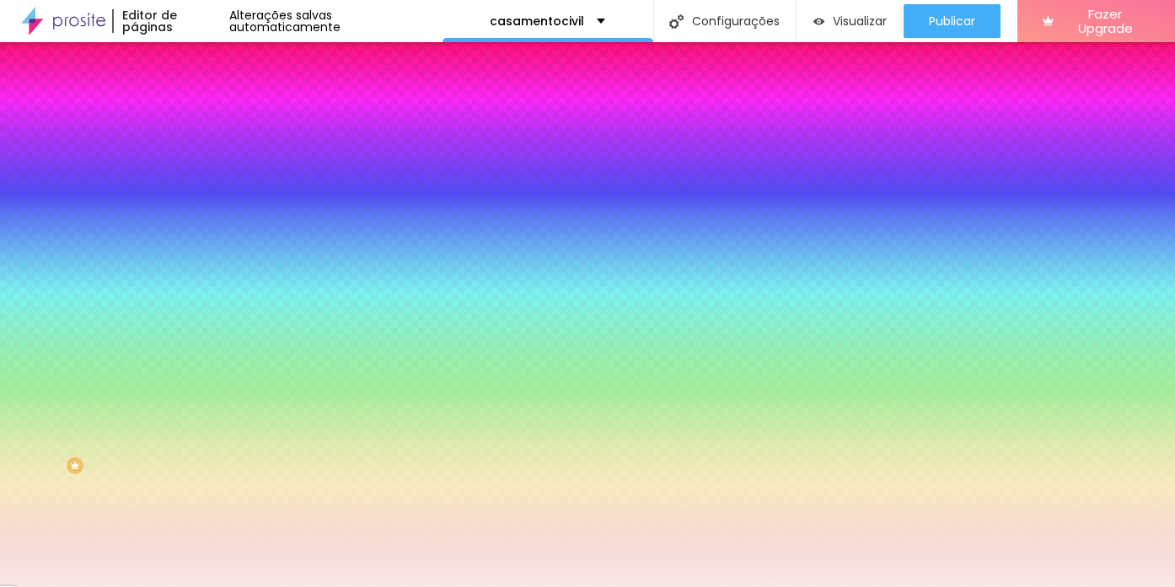
type input "47"
type input "46"
type input "45"
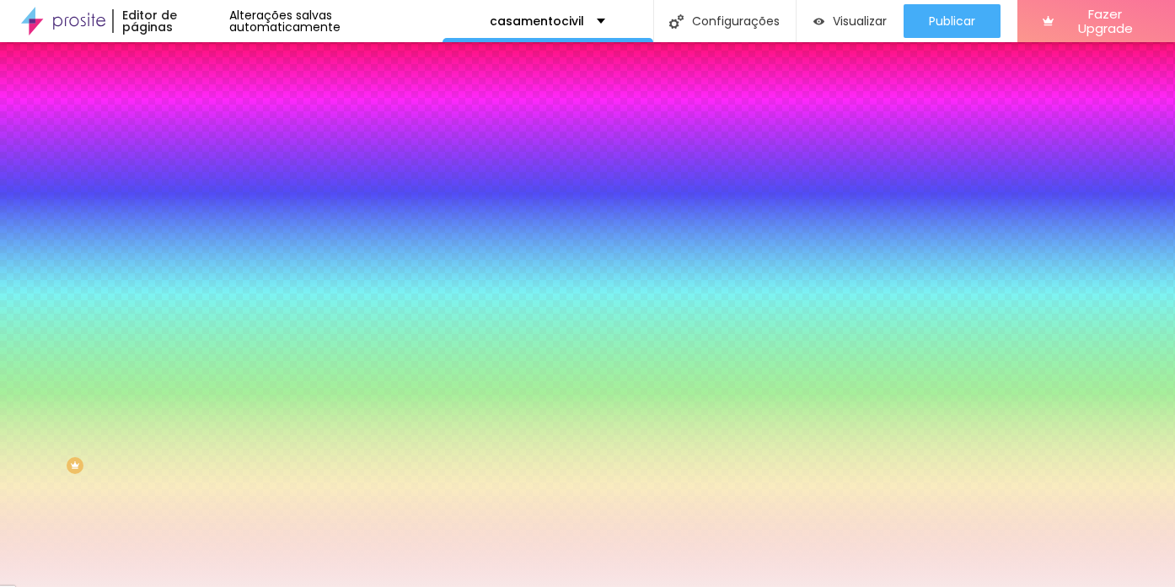
type input "43"
type input "40"
type input "37"
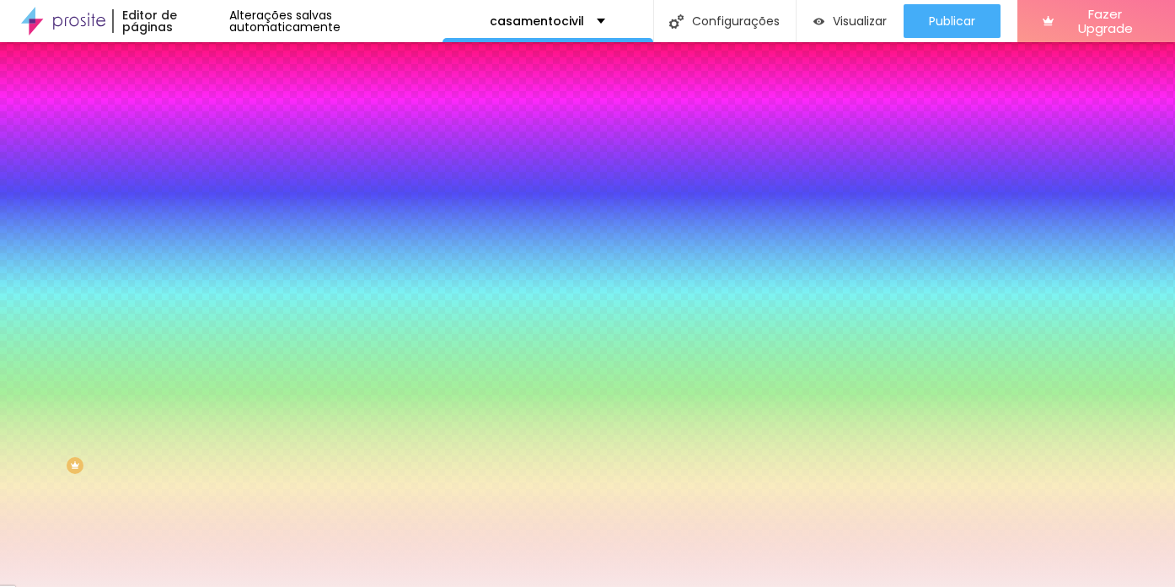
type input "37"
type input "34"
drag, startPoint x: 281, startPoint y: 418, endPoint x: 292, endPoint y: 422, distance: 11.7
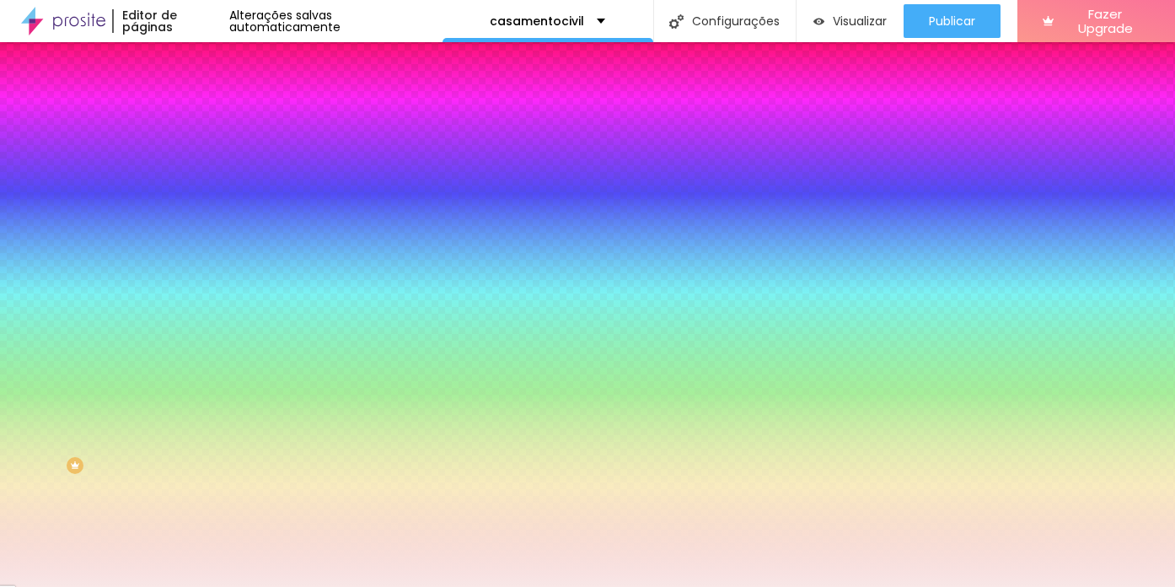
click at [720, 586] on div at bounding box center [587, 587] width 1175 height 0
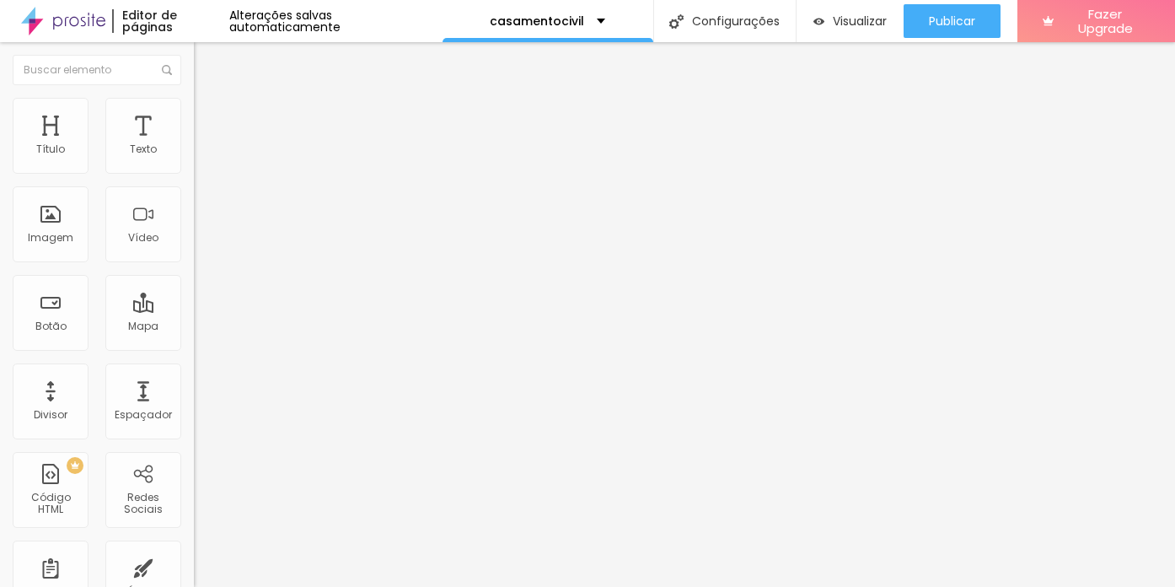
click at [209, 113] on span "Estilo" at bounding box center [222, 109] width 26 height 14
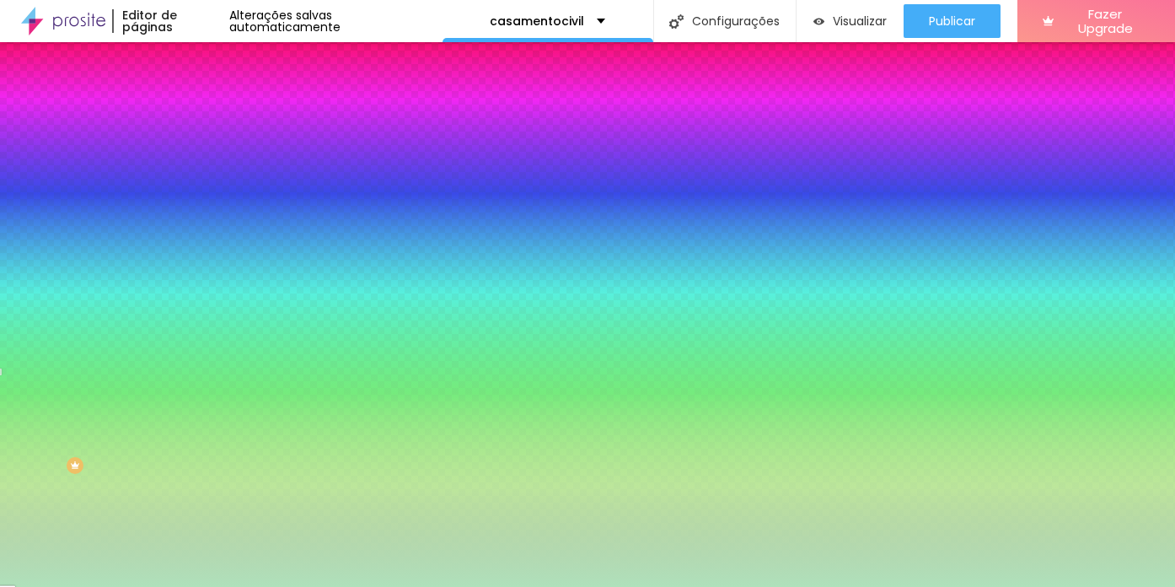
click at [194, 217] on button "button" at bounding box center [206, 226] width 24 height 18
click at [174, 435] on div at bounding box center [587, 293] width 1175 height 587
drag, startPoint x: 277, startPoint y: 417, endPoint x: 290, endPoint y: 420, distance: 13.7
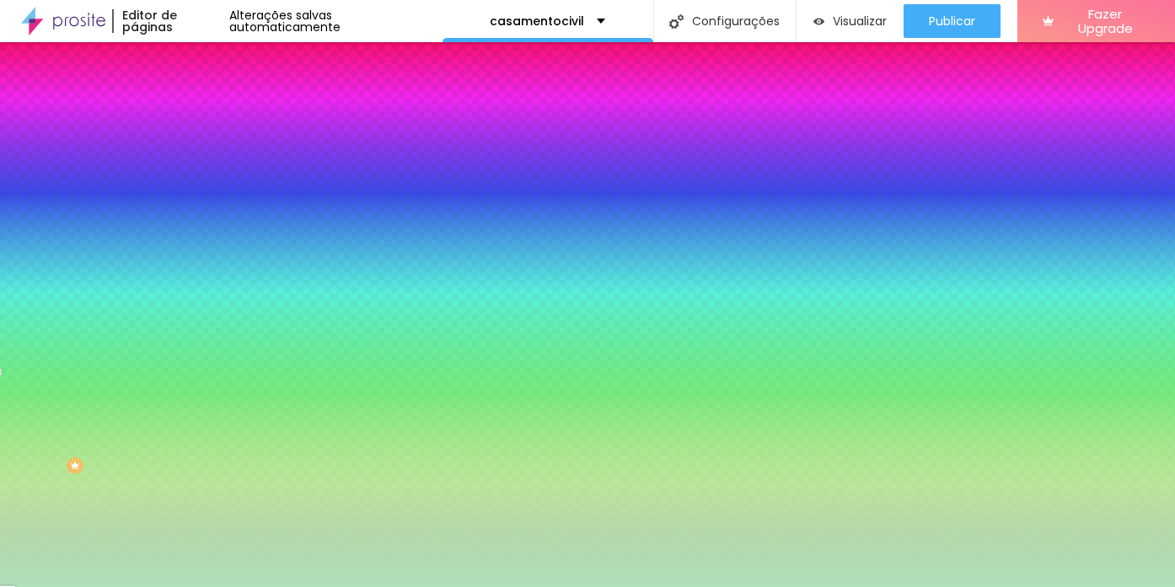
click at [438, 586] on div at bounding box center [587, 587] width 1175 height 0
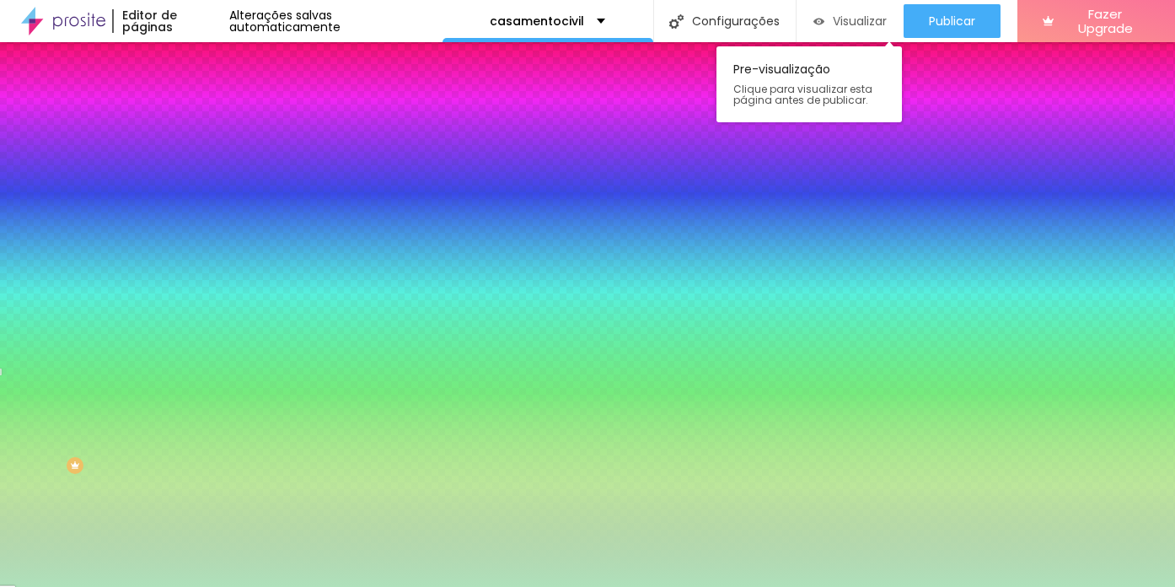
click at [849, 18] on span "Visualizar" at bounding box center [860, 20] width 54 height 13
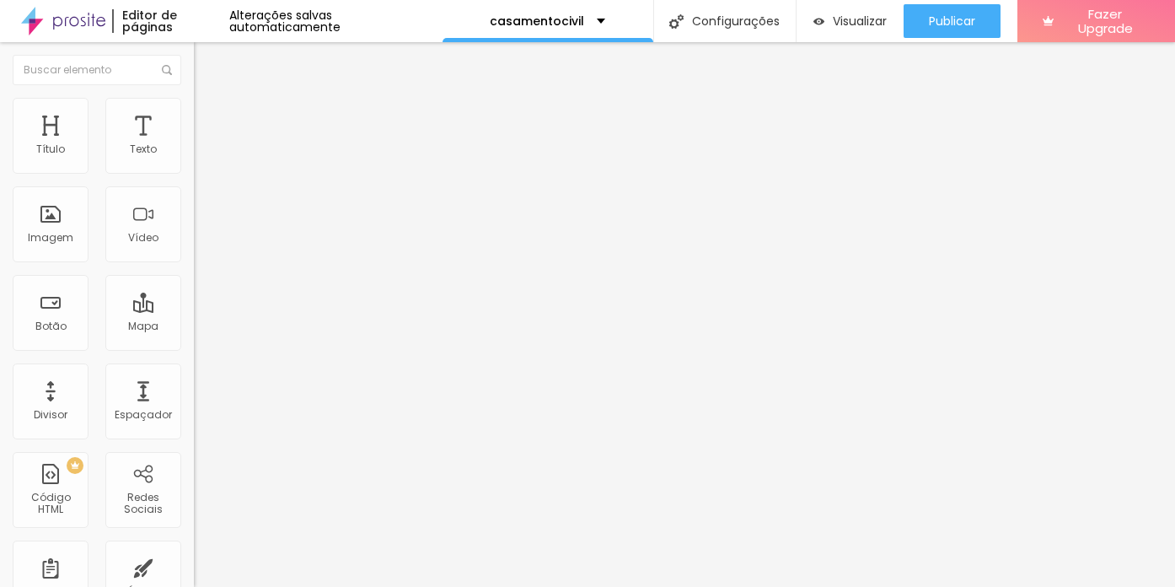
click at [194, 110] on li "Estilo" at bounding box center [291, 106] width 194 height 17
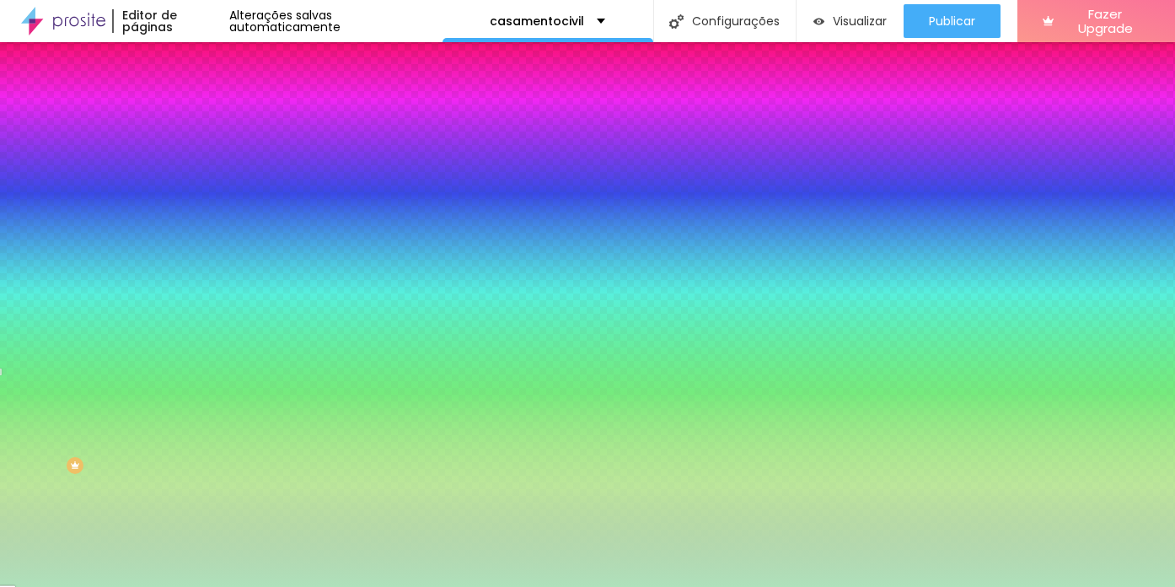
click at [201, 266] on icon "button" at bounding box center [206, 271] width 10 height 10
drag, startPoint x: 185, startPoint y: 358, endPoint x: 196, endPoint y: 360, distance: 11.1
drag, startPoint x: 188, startPoint y: 359, endPoint x: 209, endPoint y: 361, distance: 21.1
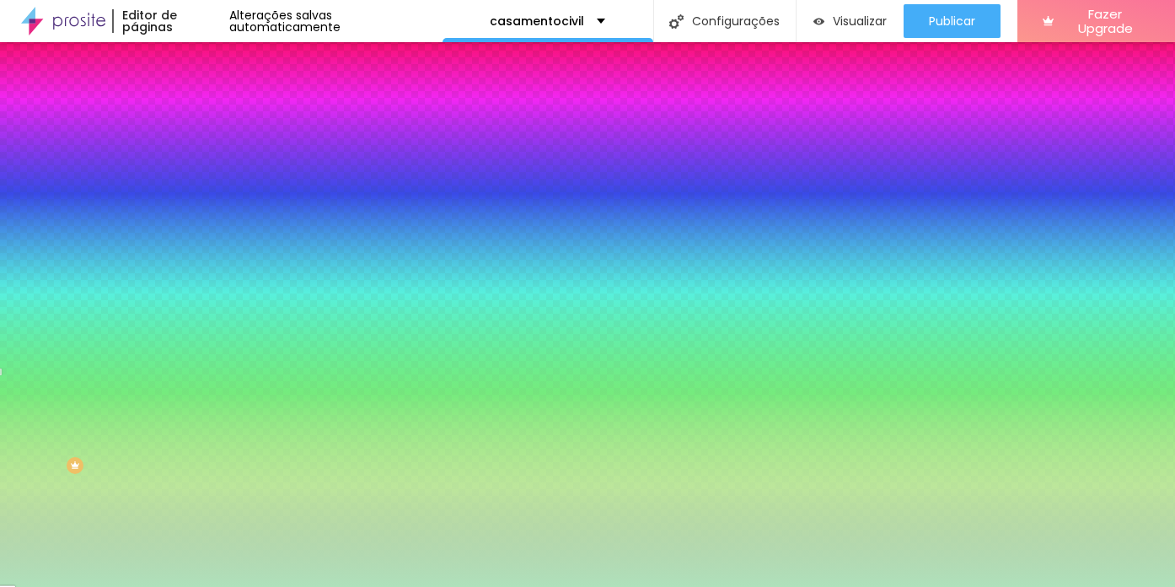
drag, startPoint x: 181, startPoint y: 314, endPoint x: 212, endPoint y: 315, distance: 31.2
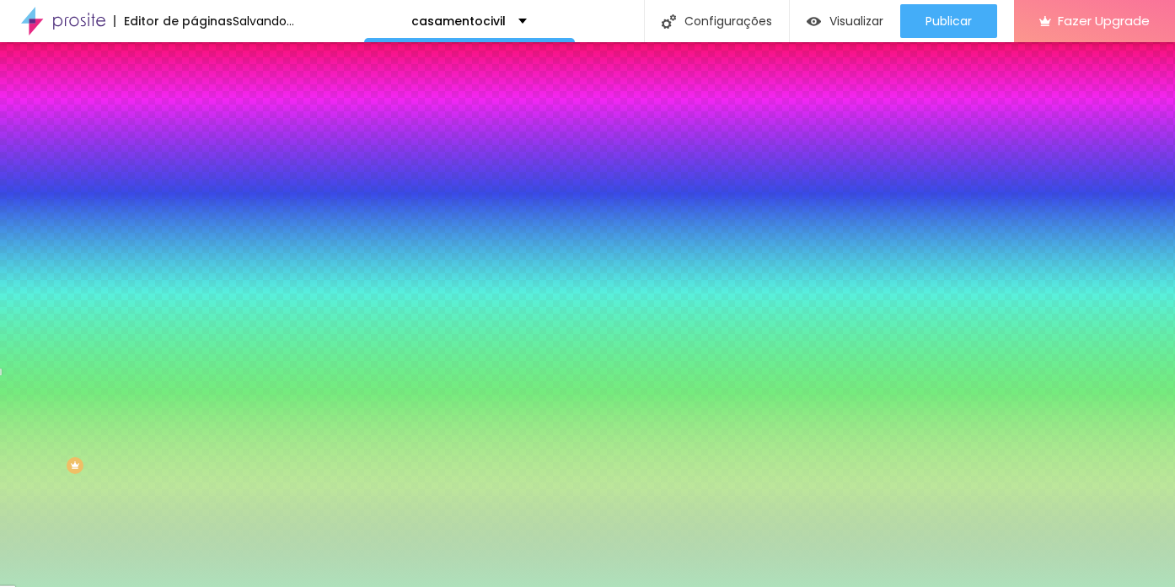
click at [152, 586] on div at bounding box center [587, 587] width 1175 height 0
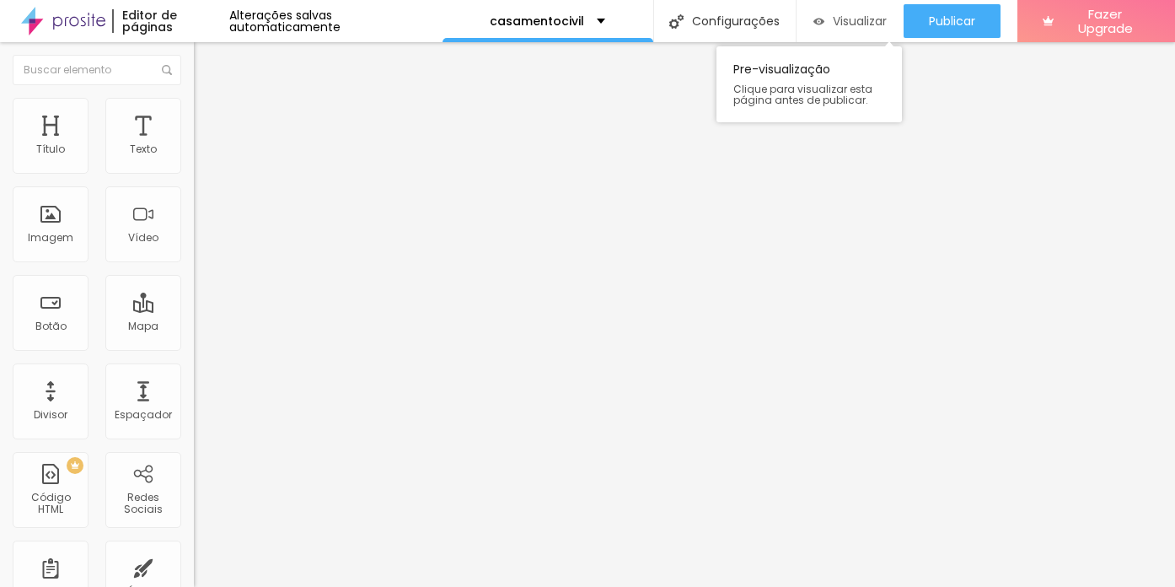
click at [866, 30] on div "Visualizar" at bounding box center [850, 21] width 73 height 34
click at [209, 115] on span "Estilo" at bounding box center [222, 109] width 26 height 14
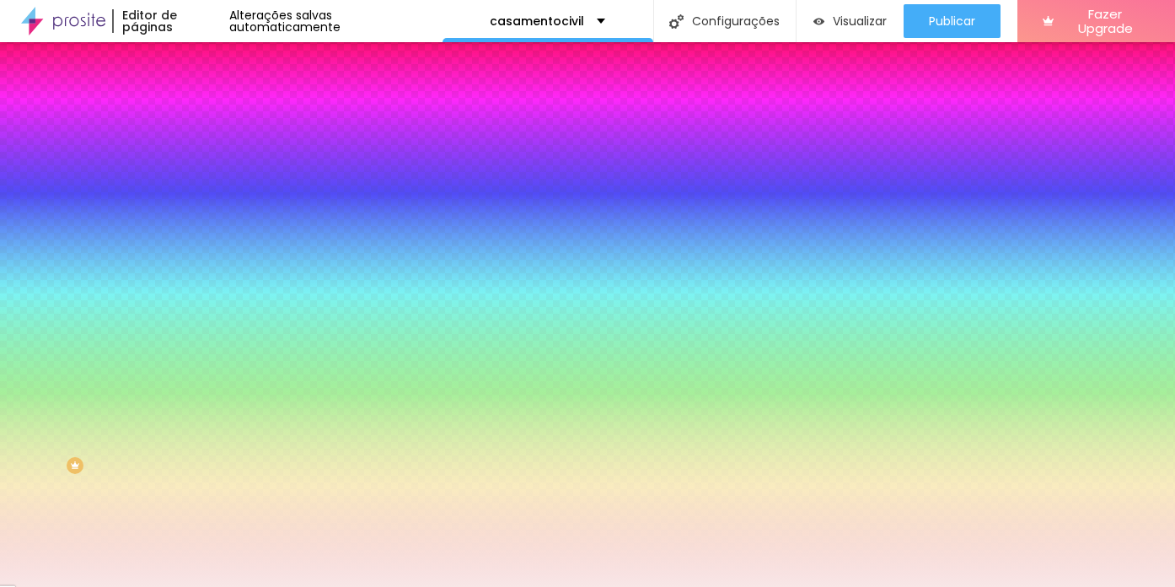
click at [201, 219] on icon "button" at bounding box center [206, 224] width 10 height 10
click at [308, 586] on div at bounding box center [587, 597] width 1175 height 0
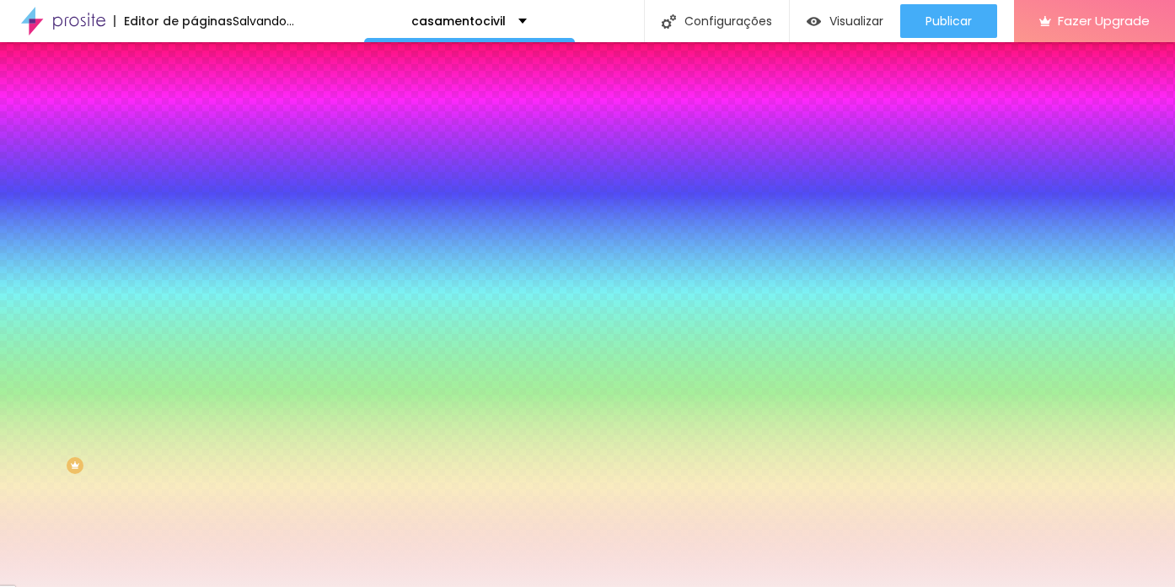
click at [116, 586] on div at bounding box center [587, 587] width 1175 height 0
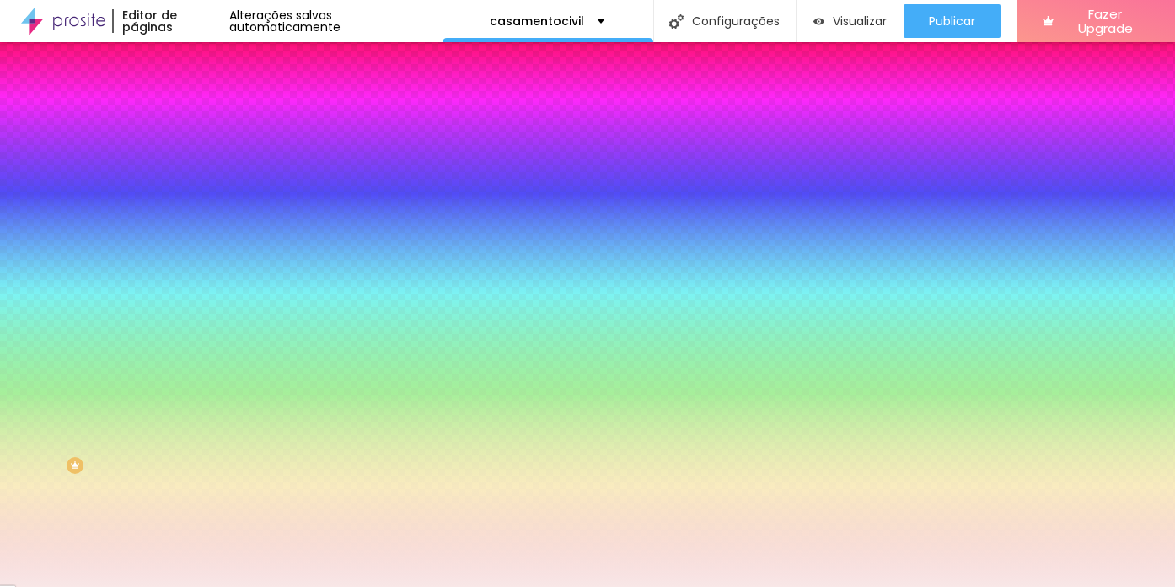
click at [201, 266] on icon "button" at bounding box center [206, 271] width 10 height 10
drag, startPoint x: 186, startPoint y: 315, endPoint x: 200, endPoint y: 318, distance: 13.7
drag, startPoint x: 185, startPoint y: 358, endPoint x: 225, endPoint y: 361, distance: 40.6
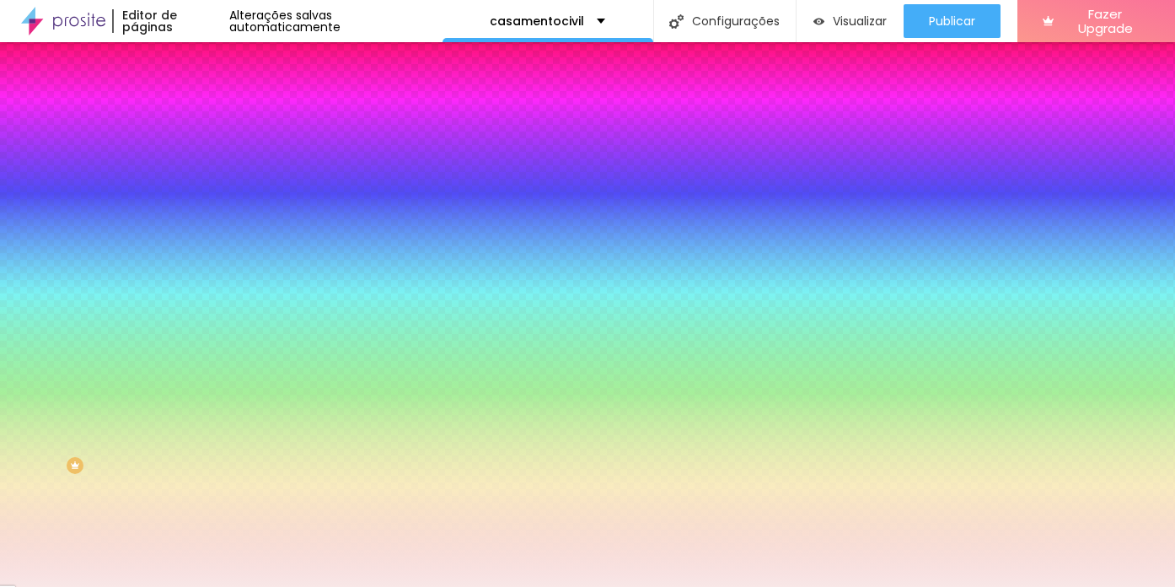
click at [705, 586] on div at bounding box center [587, 587] width 1175 height 0
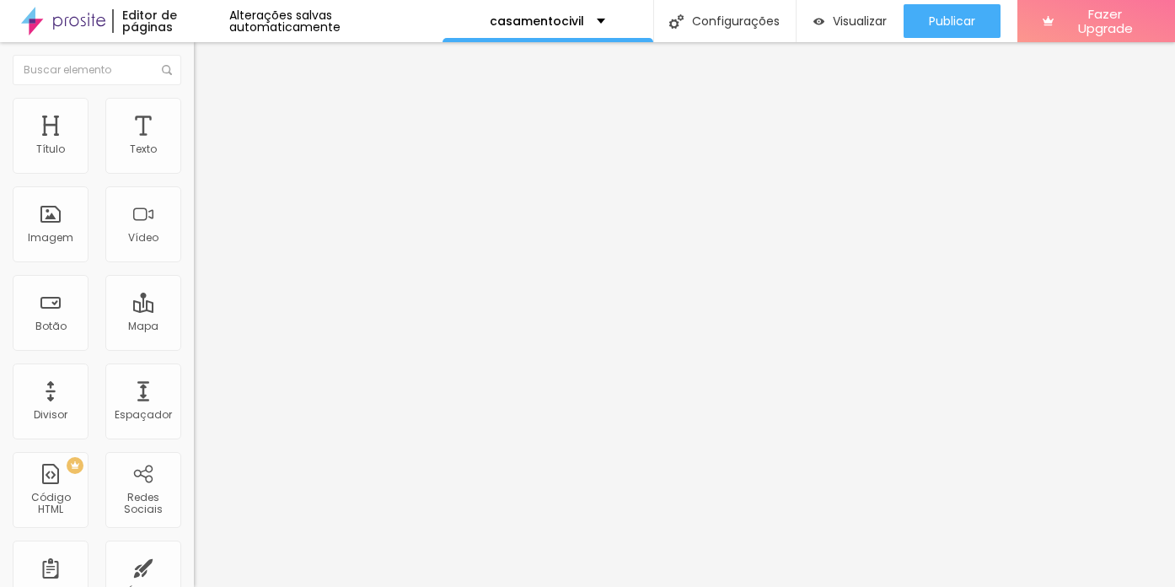
click at [194, 110] on li "Estilo" at bounding box center [291, 106] width 194 height 17
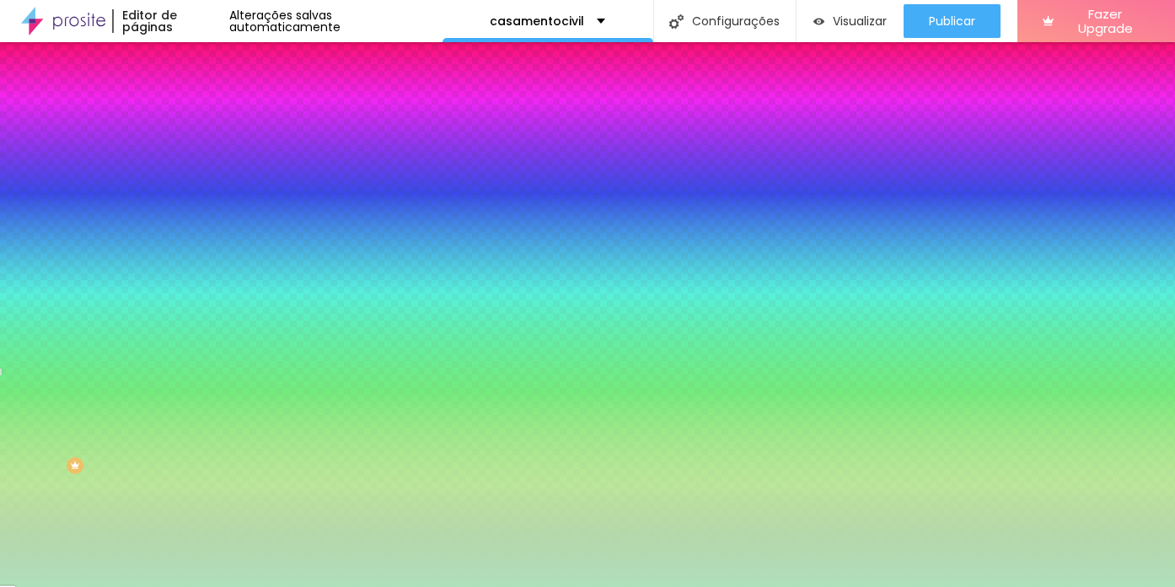
click at [194, 264] on button "button" at bounding box center [206, 273] width 24 height 18
click at [502, 586] on div at bounding box center [587, 587] width 1175 height 0
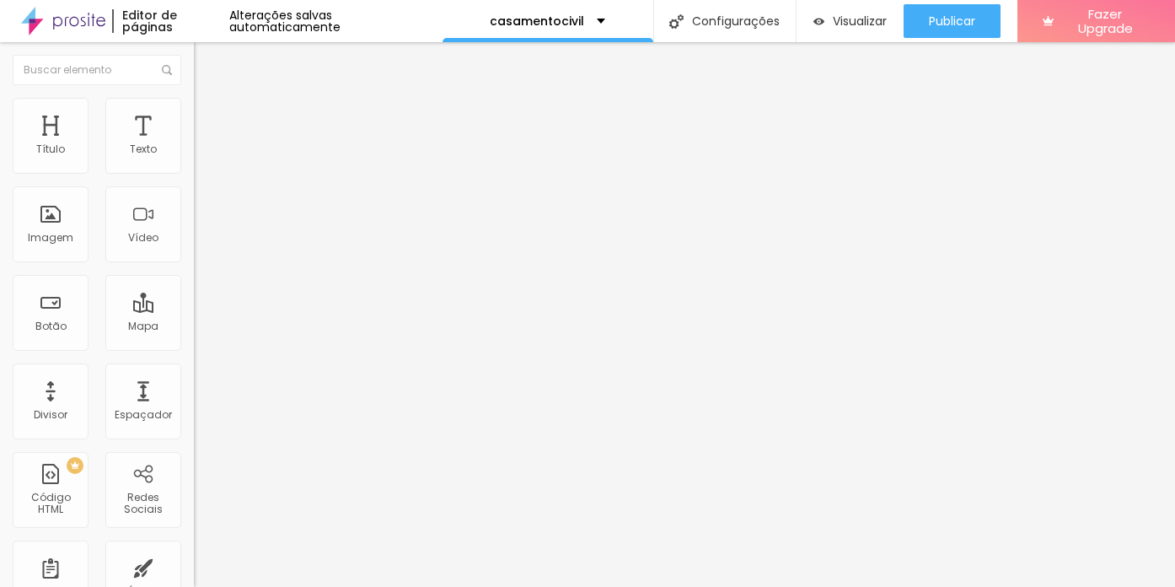
click at [194, 107] on li "Estilo" at bounding box center [291, 106] width 194 height 17
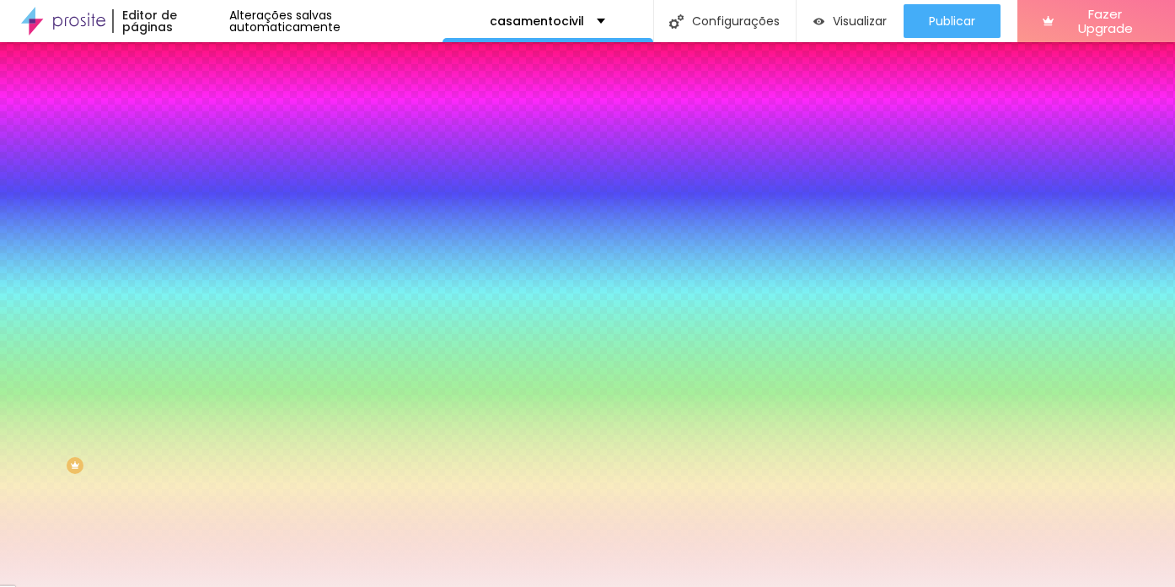
click at [201, 266] on icon "button" at bounding box center [206, 271] width 10 height 10
drag, startPoint x: 196, startPoint y: 311, endPoint x: 211, endPoint y: 314, distance: 15.4
click at [53, 586] on div at bounding box center [587, 587] width 1175 height 0
